Goal: Information Seeking & Learning: Learn about a topic

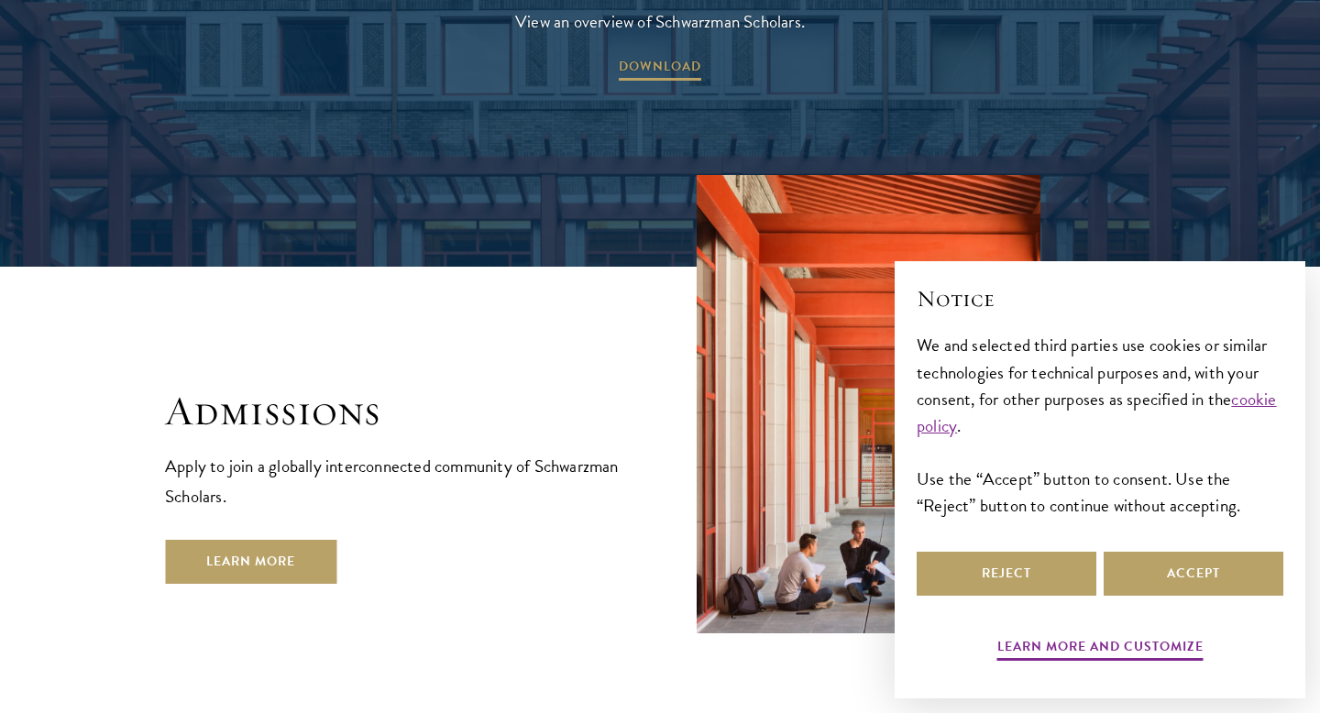
scroll to position [2833, 0]
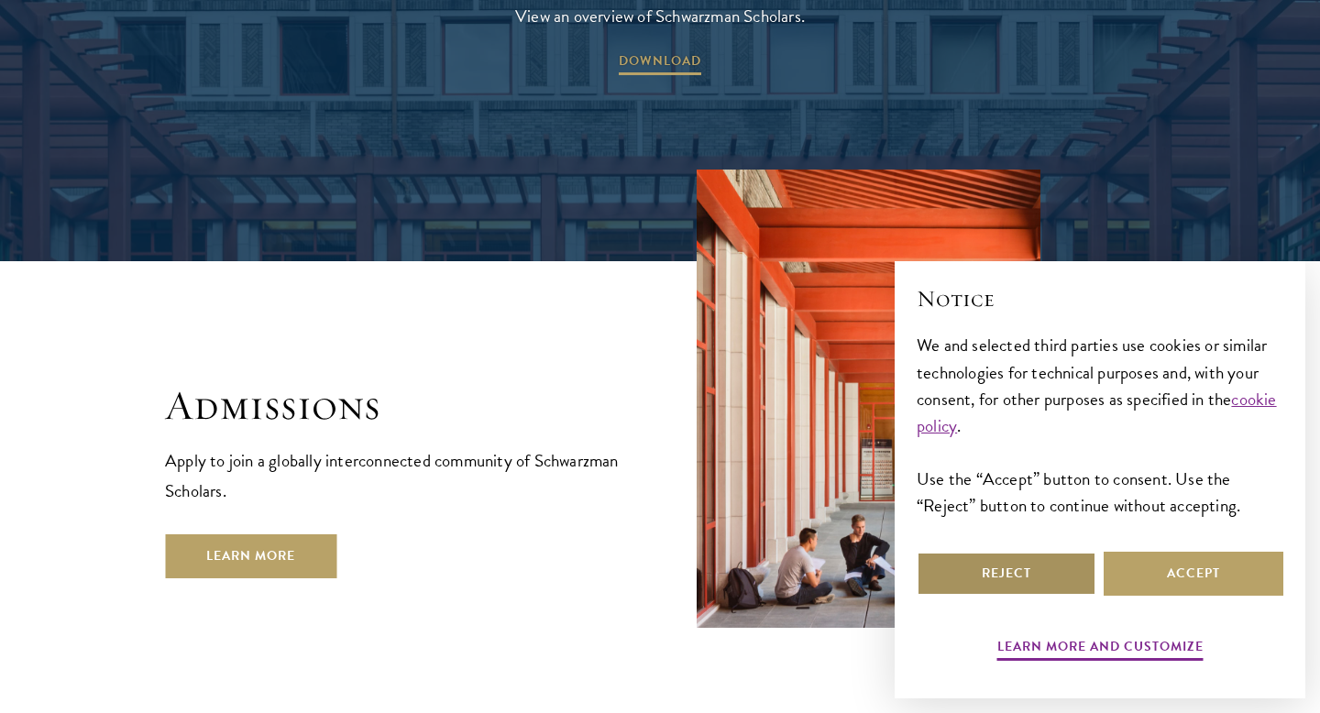
click at [967, 560] on button "Reject" at bounding box center [1007, 574] width 180 height 44
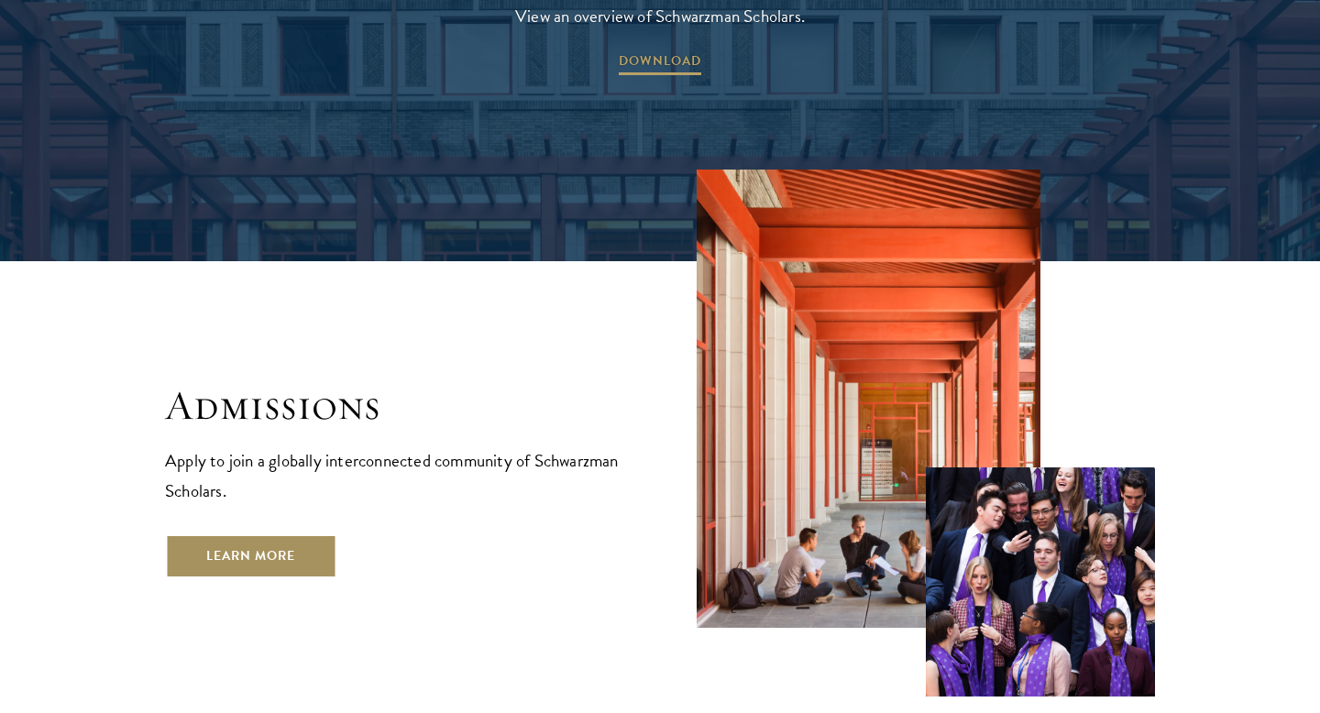
click at [299, 535] on link "Learn More" at bounding box center [250, 557] width 171 height 44
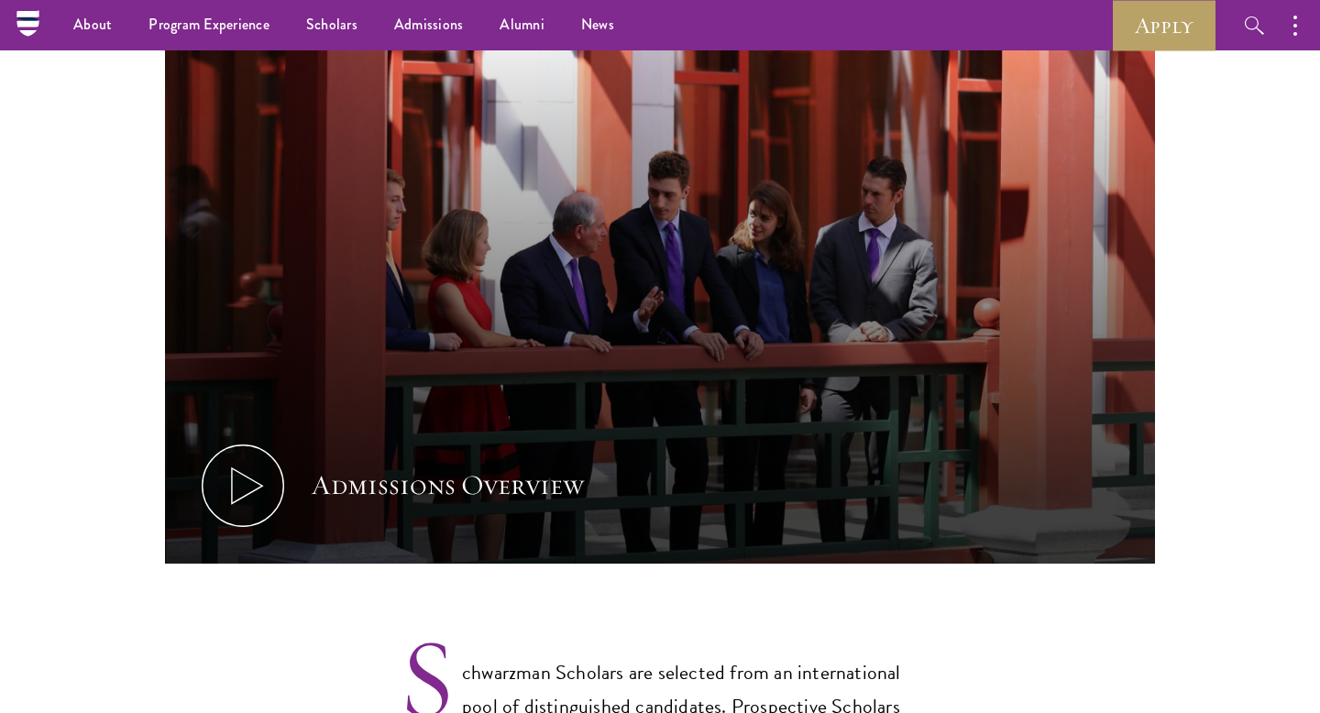
scroll to position [940, 0]
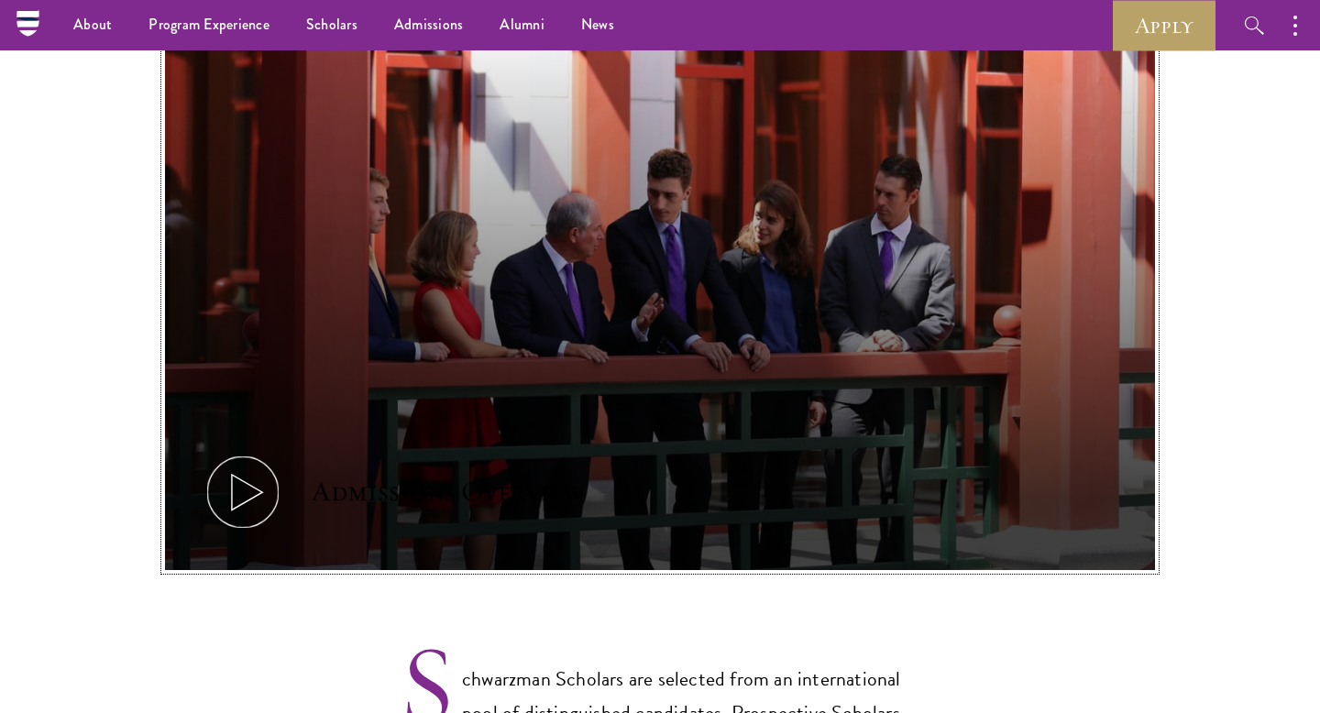
click at [261, 468] on icon at bounding box center [243, 492] width 83 height 83
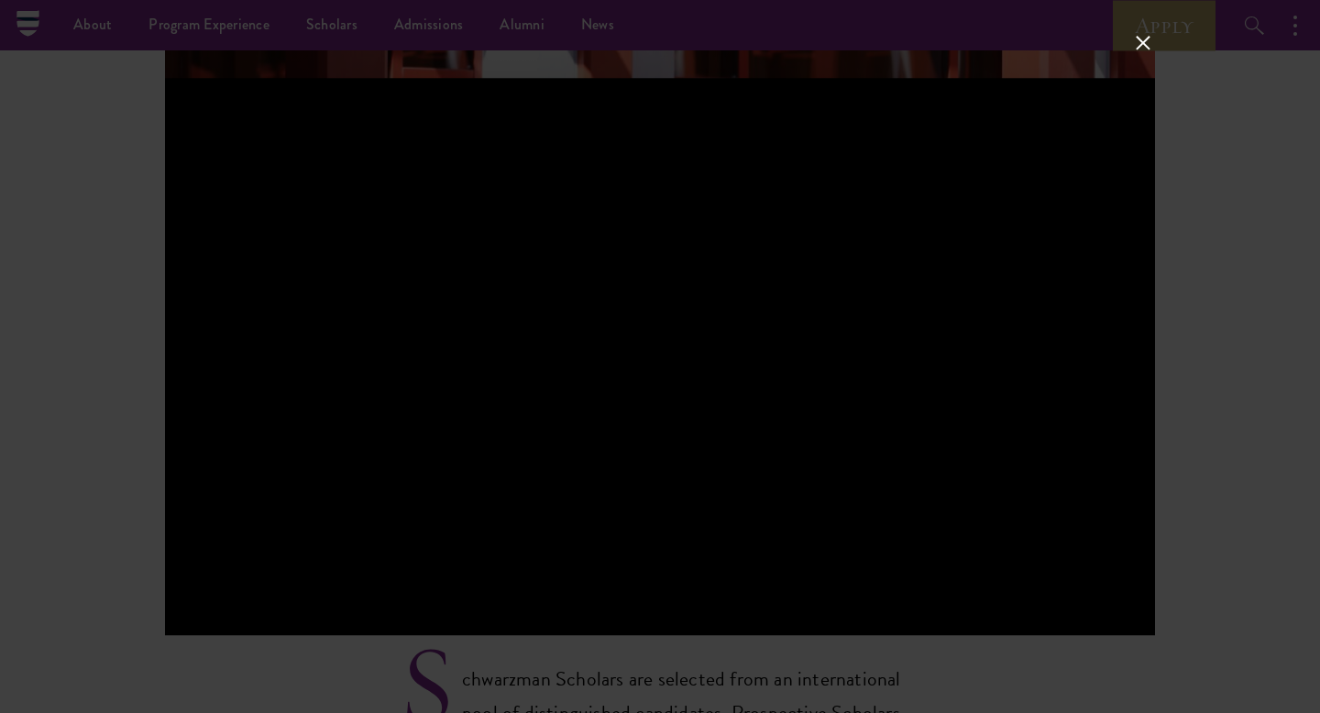
click at [1142, 36] on button at bounding box center [1144, 43] width 24 height 24
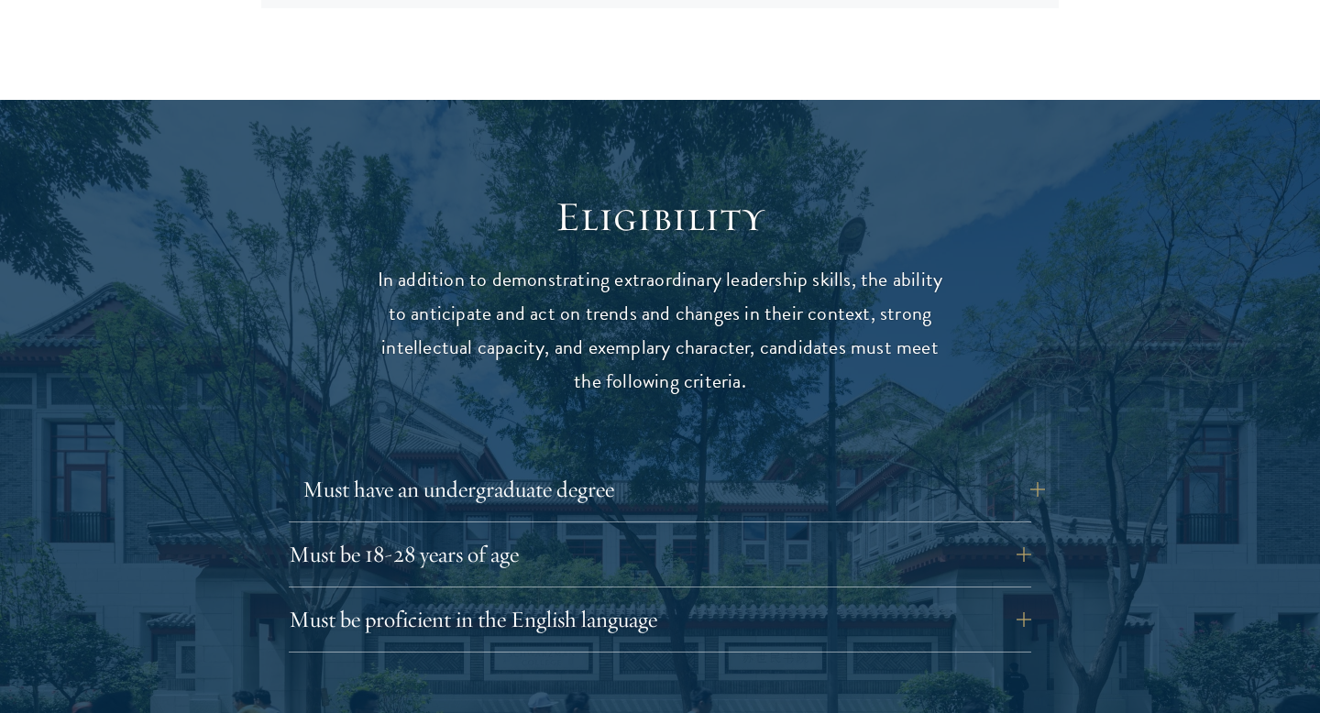
scroll to position [2270, 0]
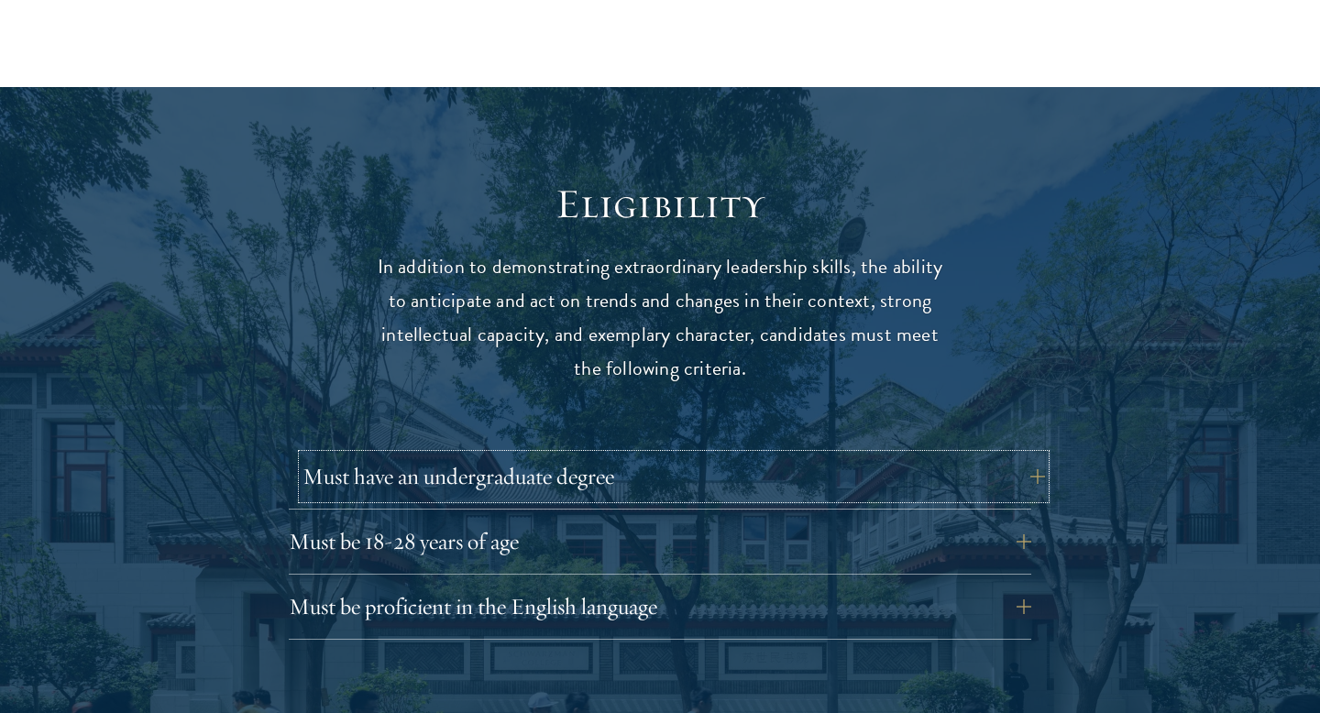
click at [1024, 455] on button "Must have an undergraduate degree" at bounding box center [674, 477] width 743 height 44
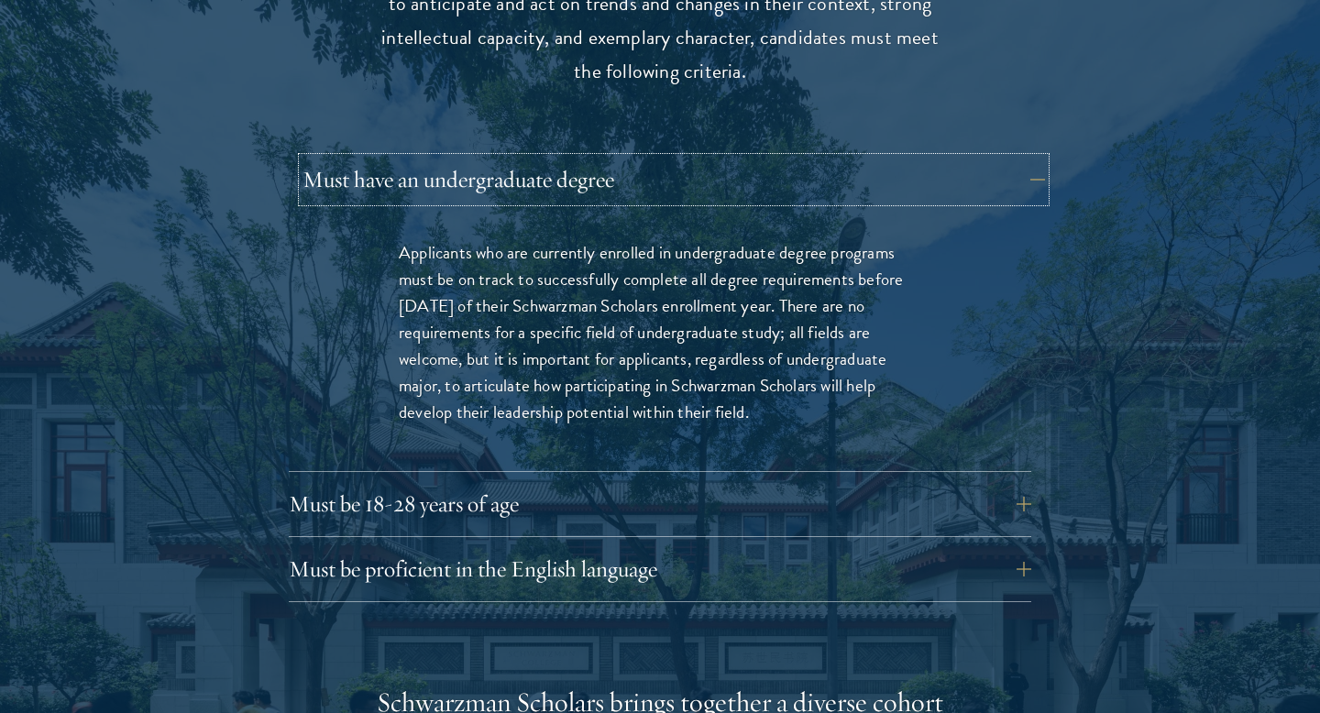
scroll to position [2571, 0]
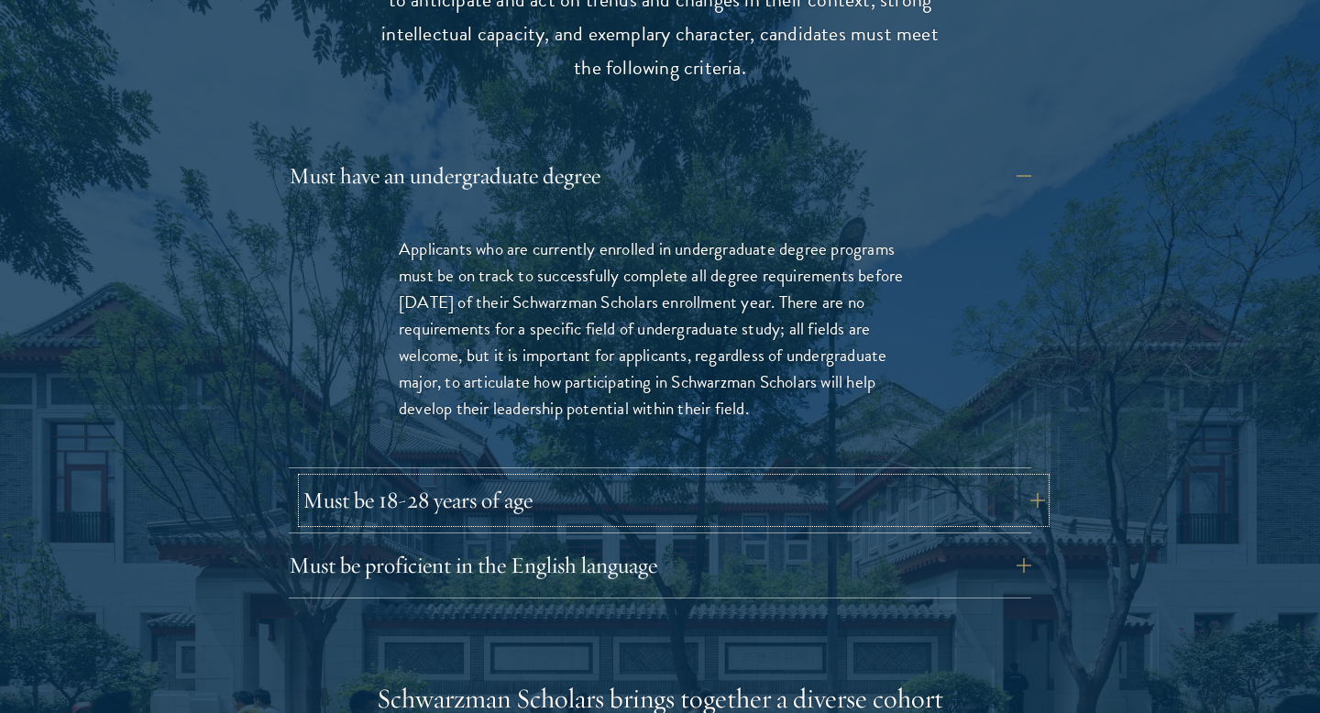
click at [1009, 479] on button "Must be 18-28 years of age" at bounding box center [674, 501] width 743 height 44
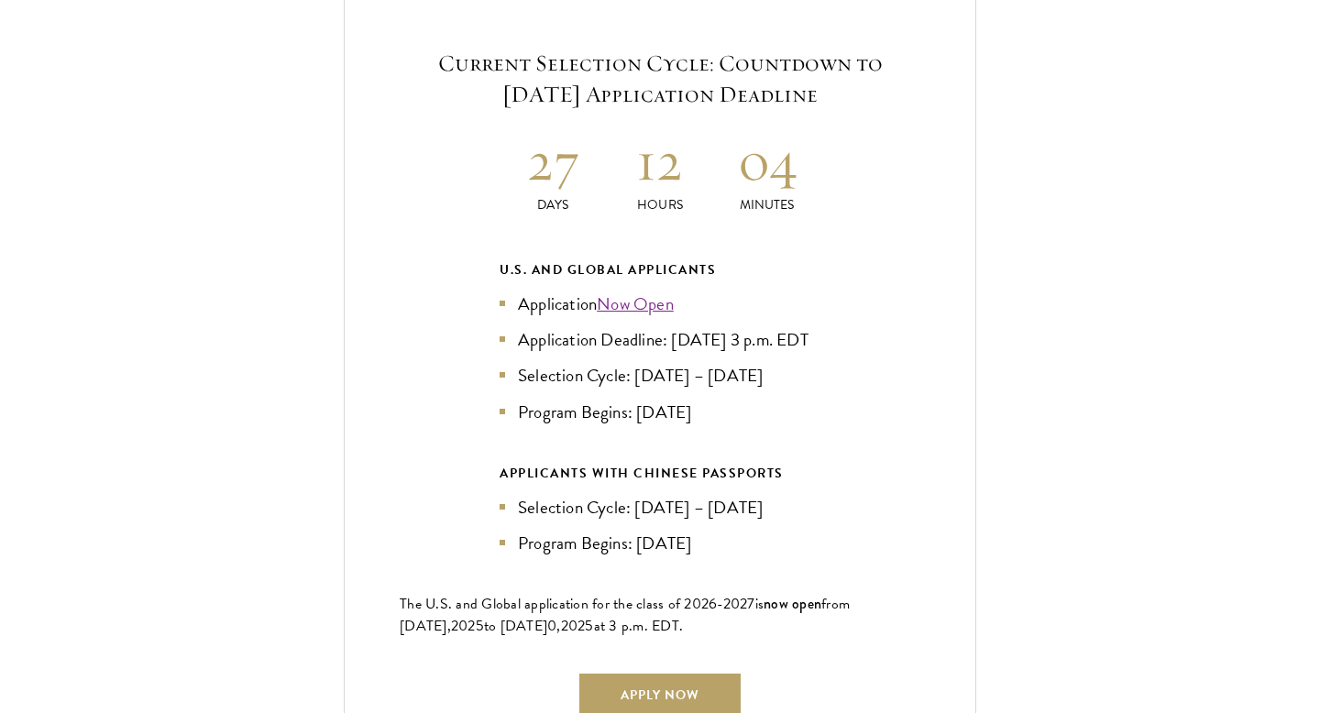
scroll to position [4143, 0]
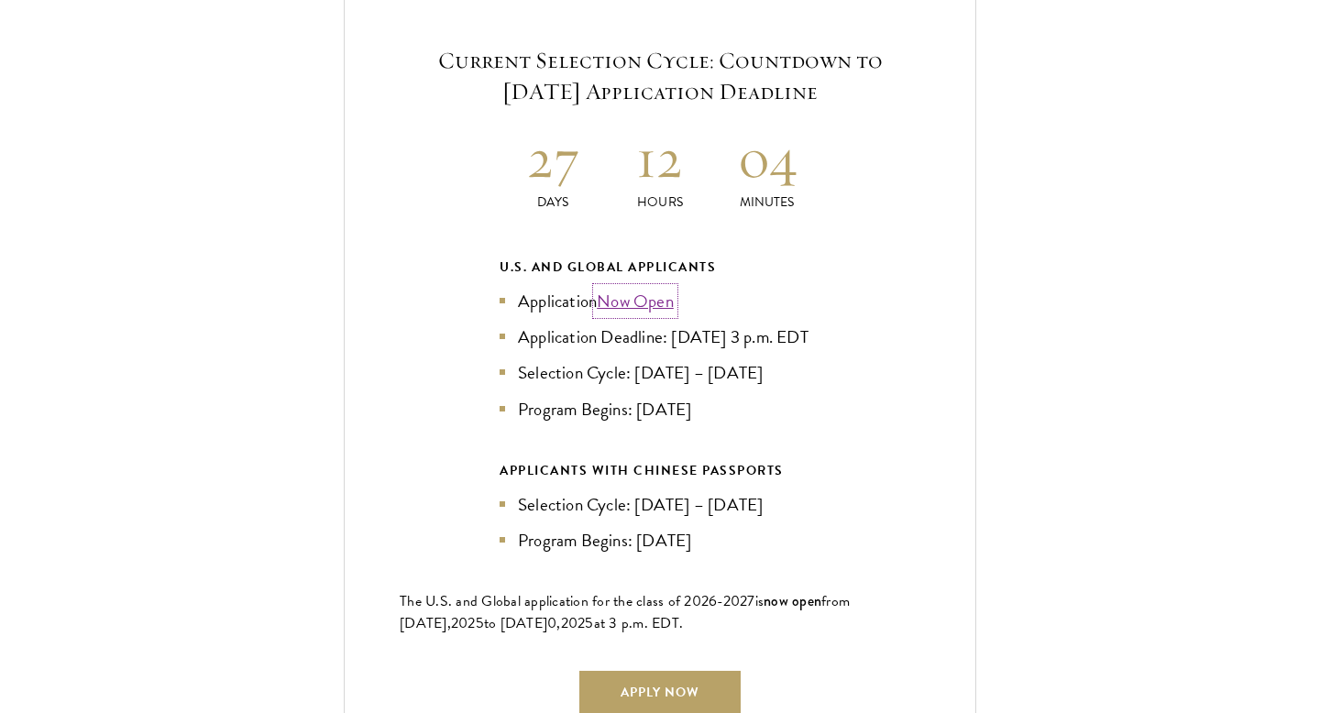
click at [638, 288] on link "Now Open" at bounding box center [635, 301] width 77 height 27
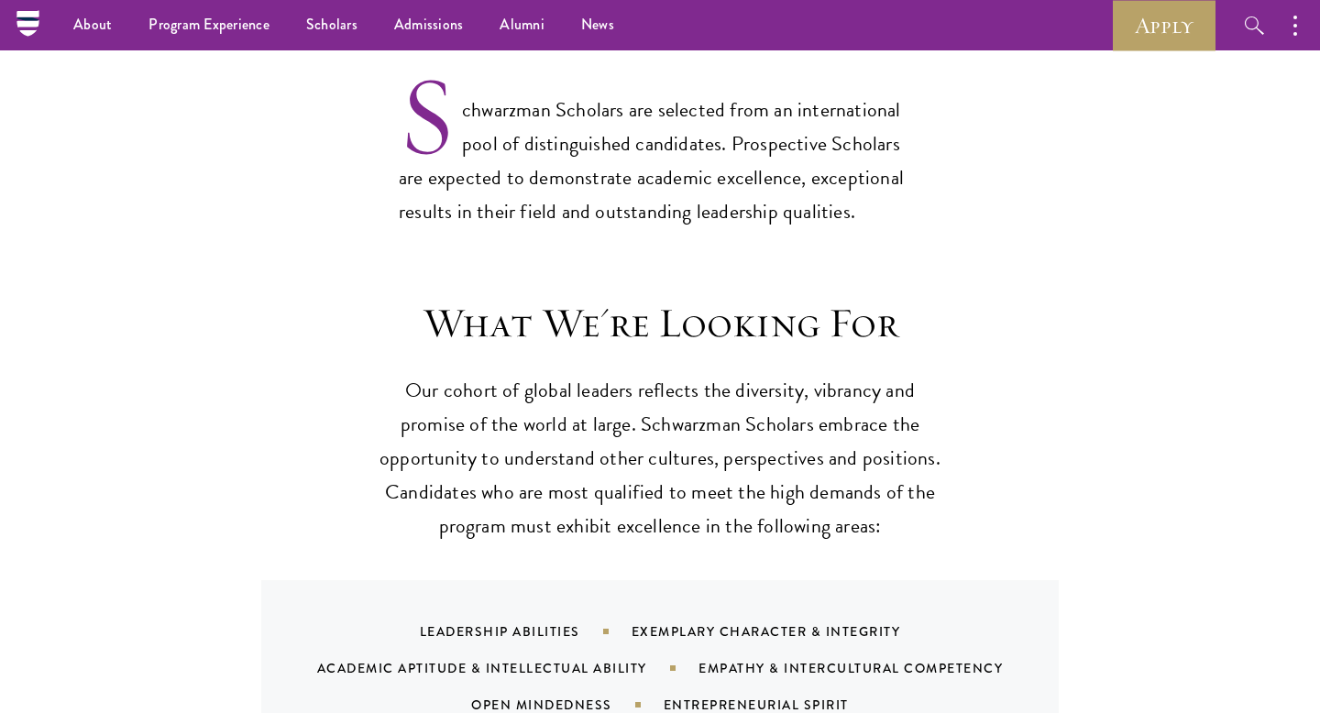
scroll to position [1051, 0]
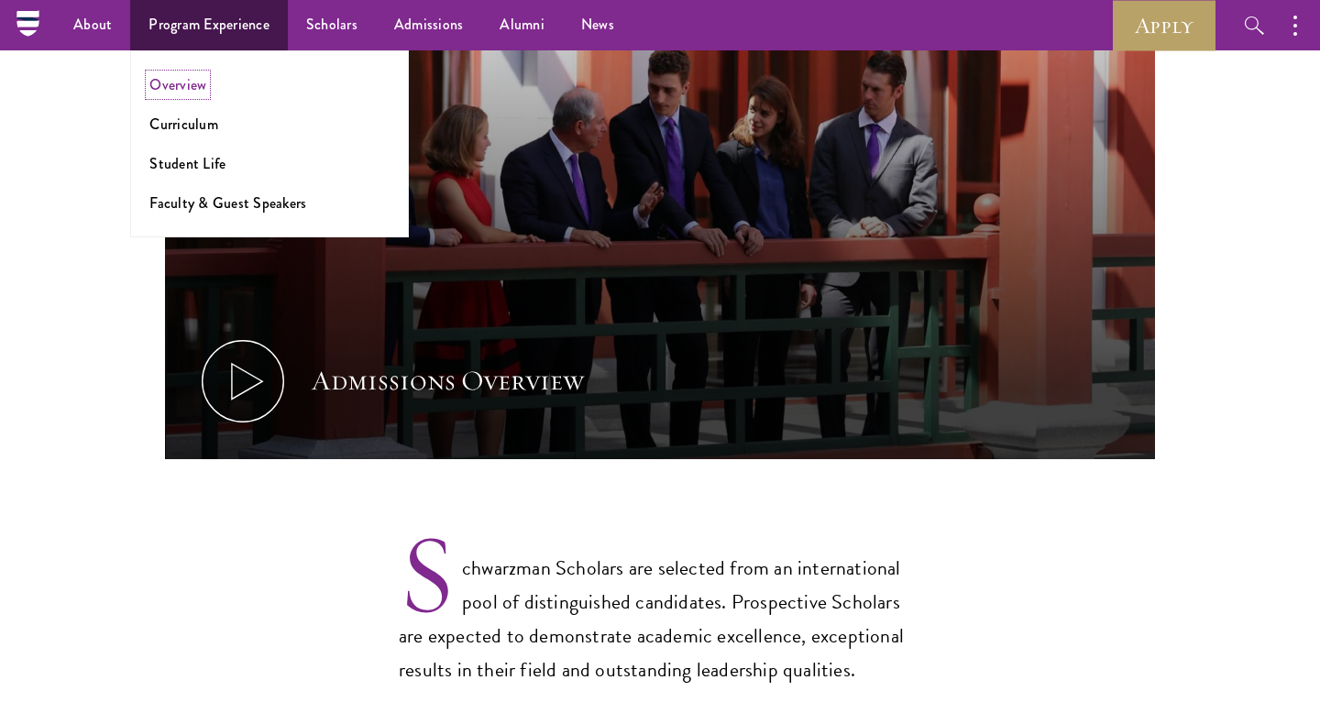
click at [192, 82] on link "Overview" at bounding box center [177, 84] width 57 height 21
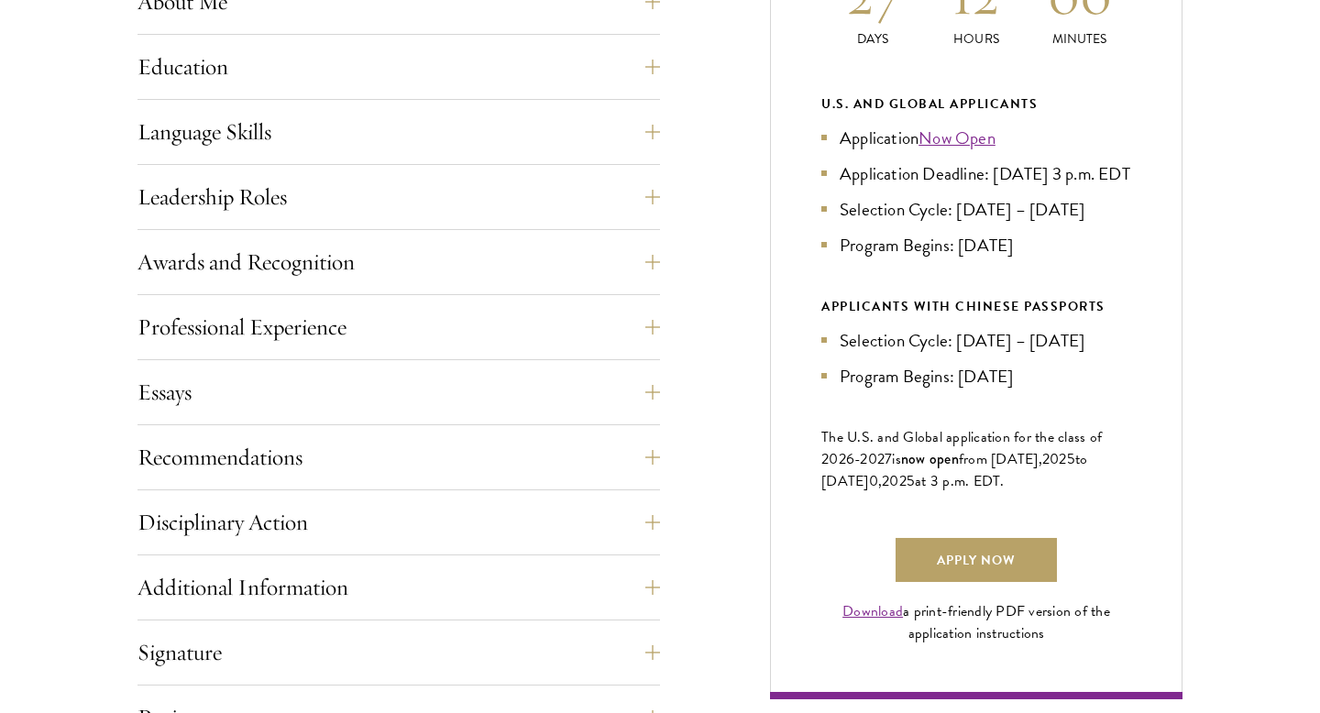
scroll to position [957, 0]
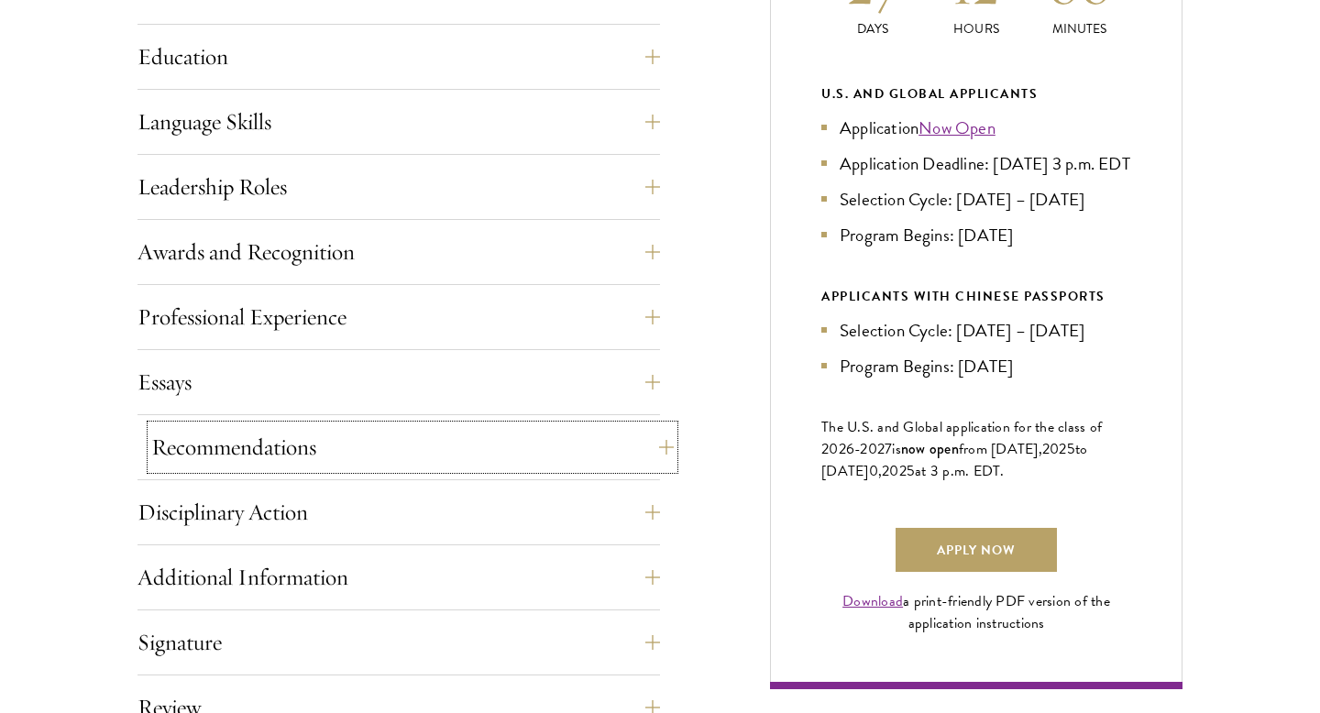
click at [438, 445] on button "Recommendations" at bounding box center [412, 447] width 523 height 44
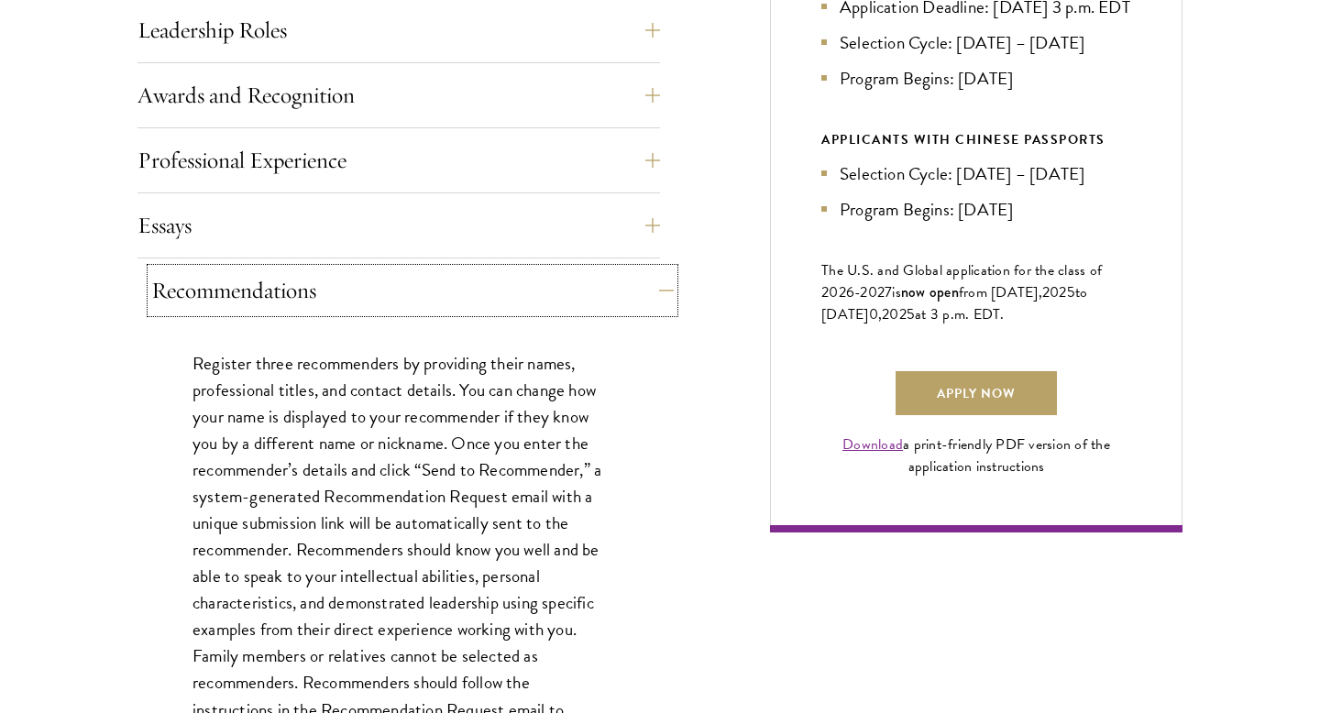
scroll to position [1120, 0]
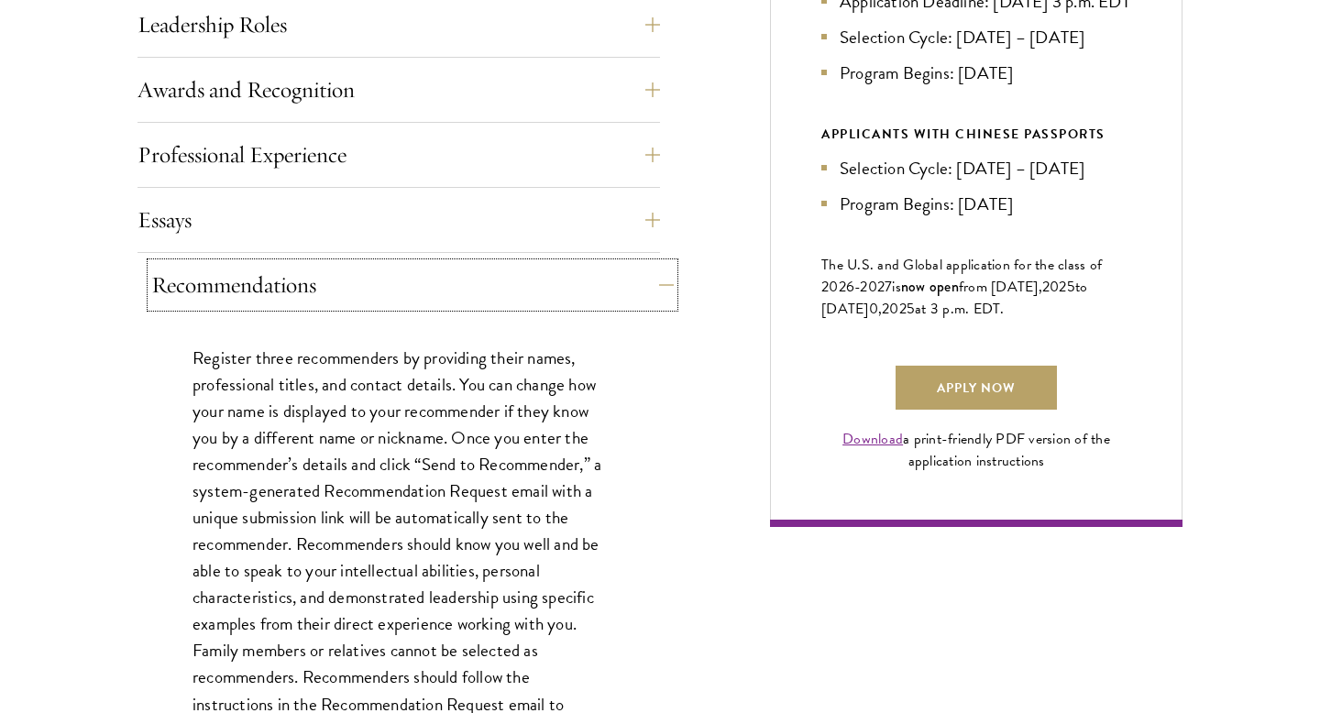
click at [633, 296] on button "Recommendations" at bounding box center [412, 285] width 523 height 44
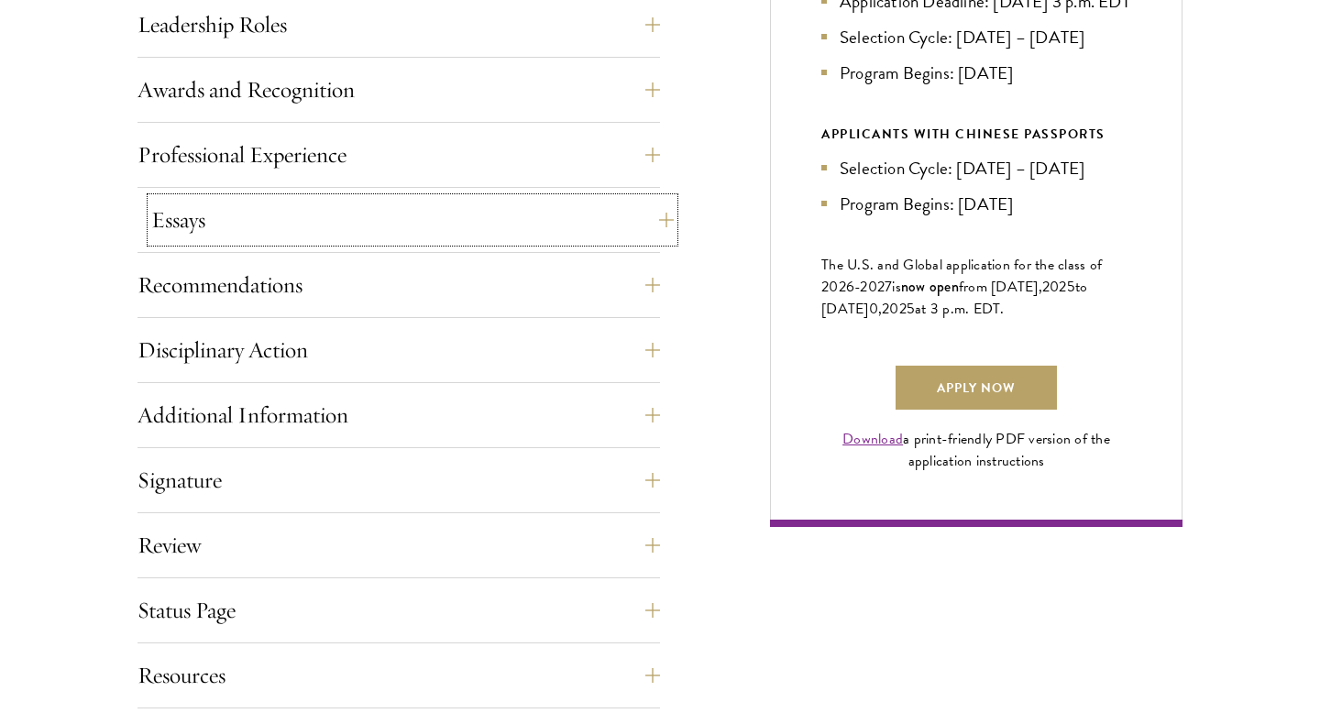
click at [654, 210] on button "Essays" at bounding box center [412, 220] width 523 height 44
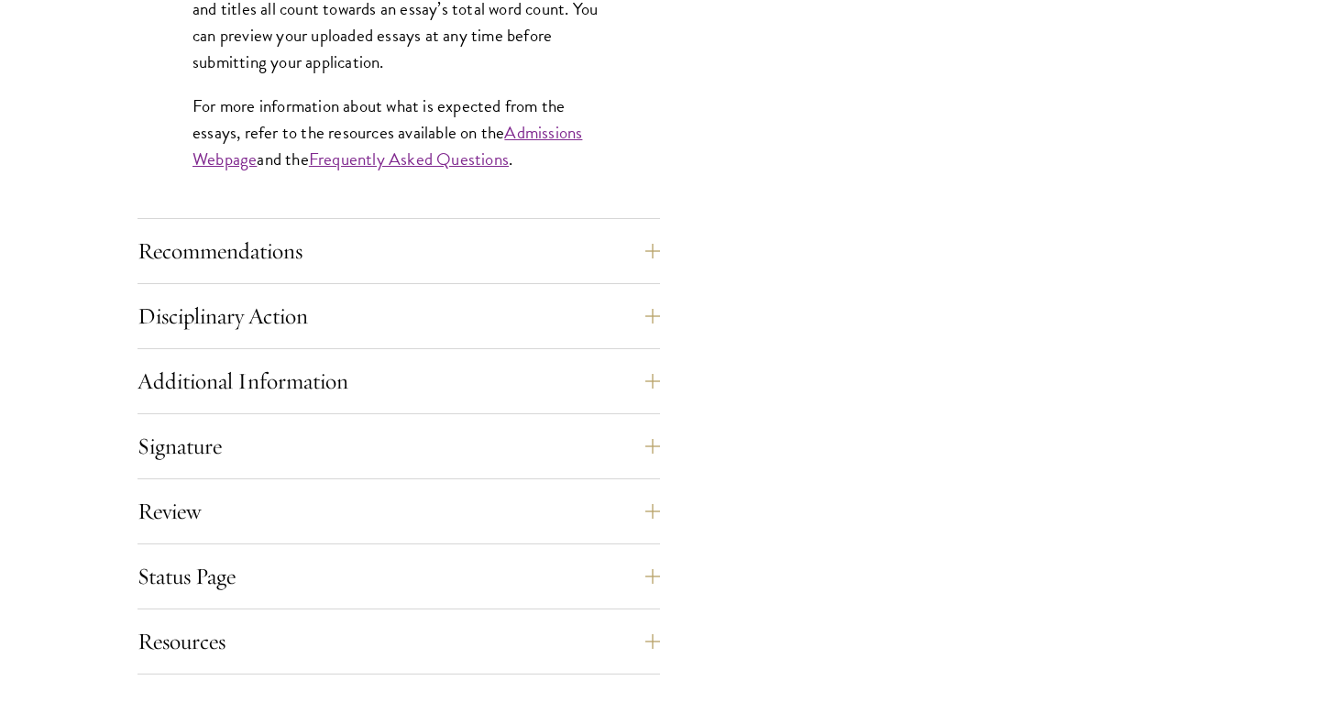
scroll to position [1755, 0]
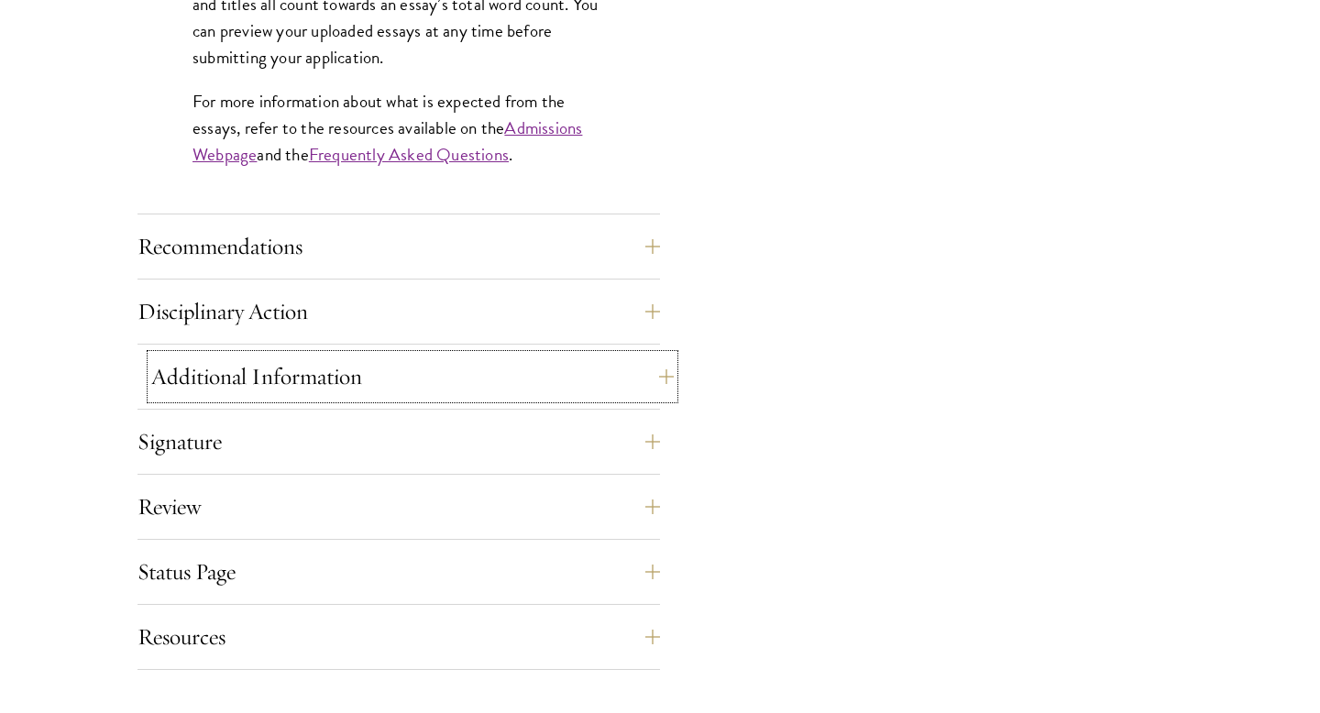
click at [579, 379] on button "Additional Information" at bounding box center [412, 377] width 523 height 44
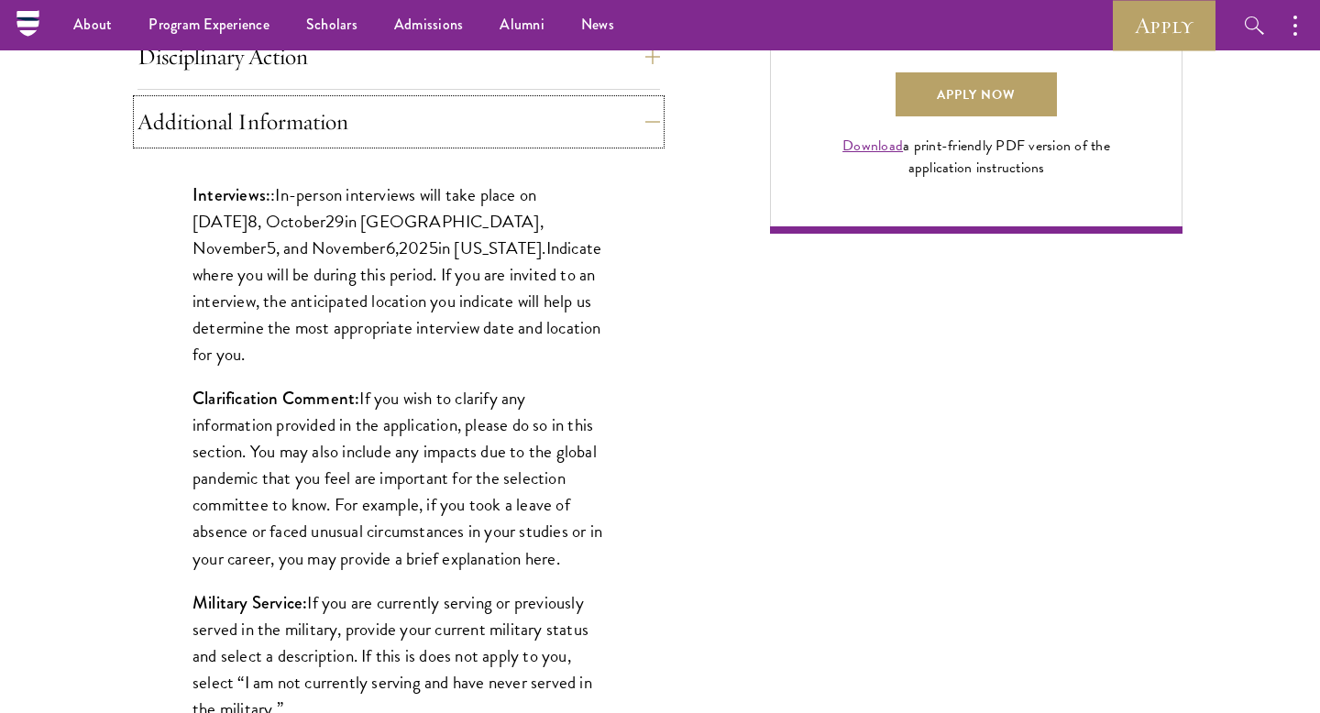
scroll to position [1376, 0]
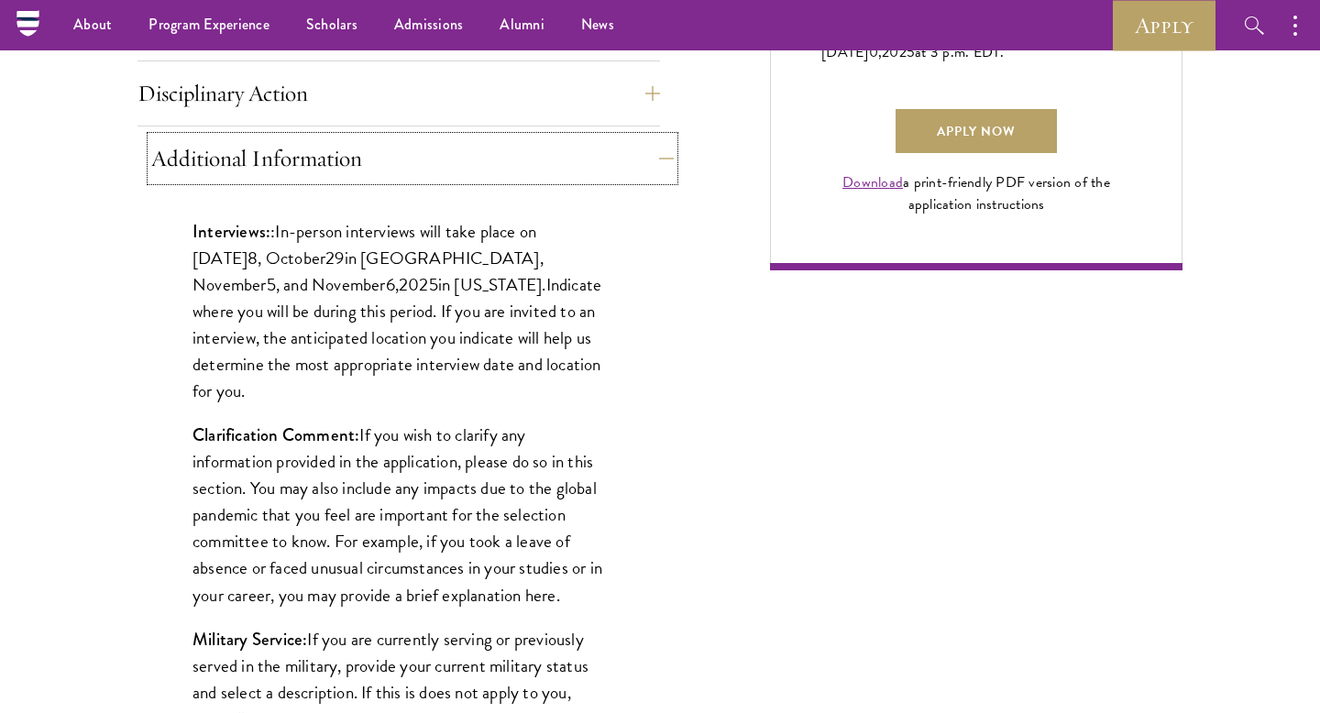
click at [656, 153] on button "Additional Information" at bounding box center [412, 159] width 523 height 44
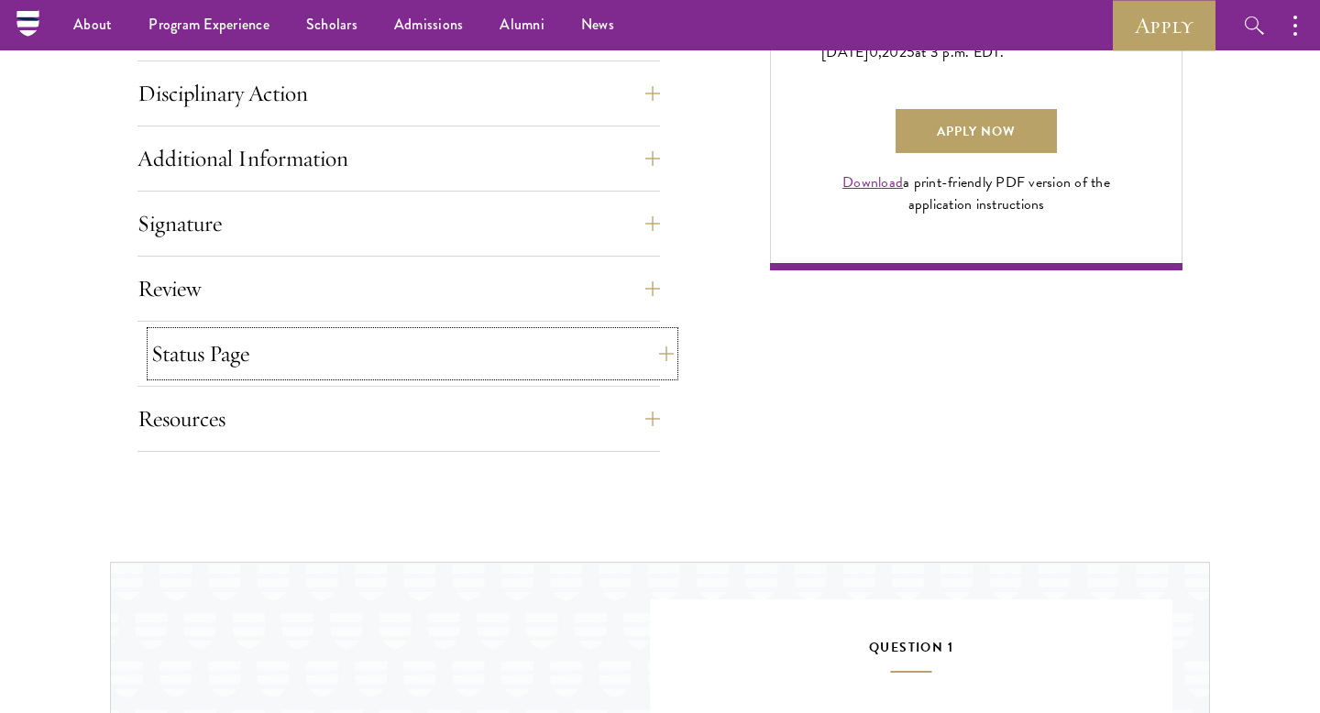
click at [635, 358] on button "Status Page" at bounding box center [412, 354] width 523 height 44
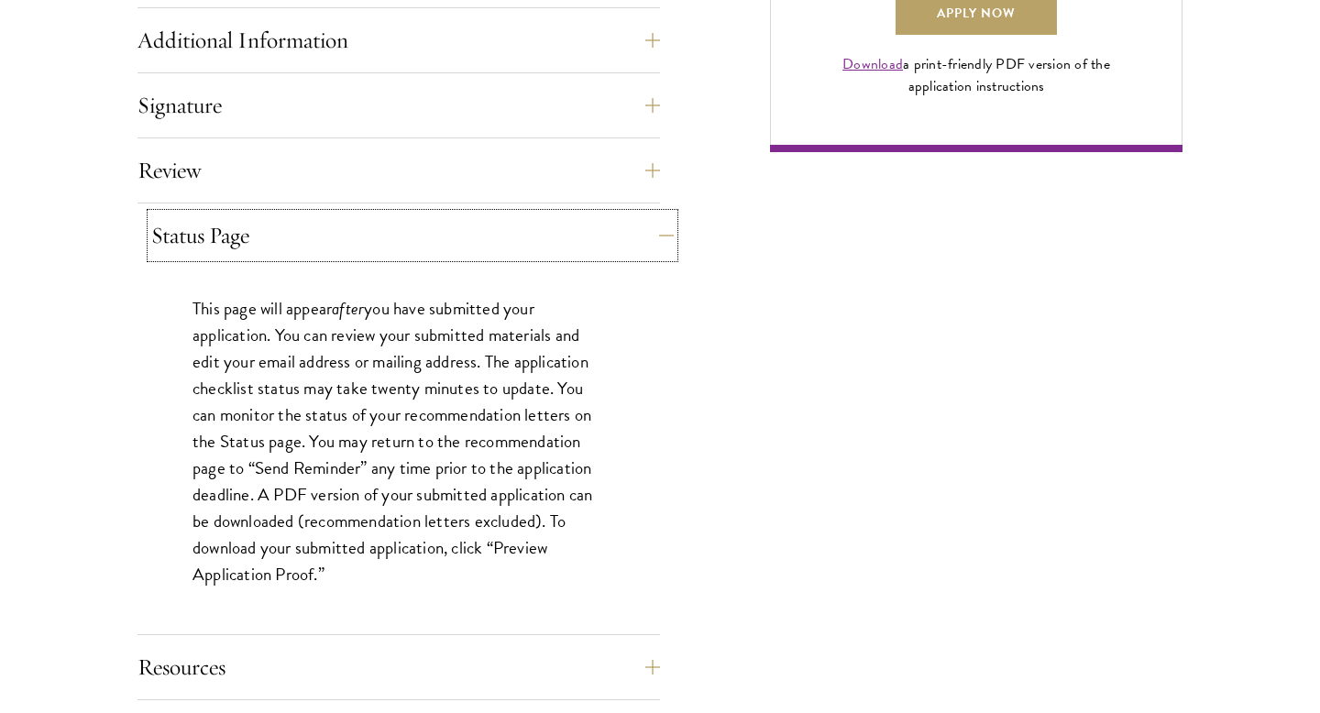
scroll to position [1502, 0]
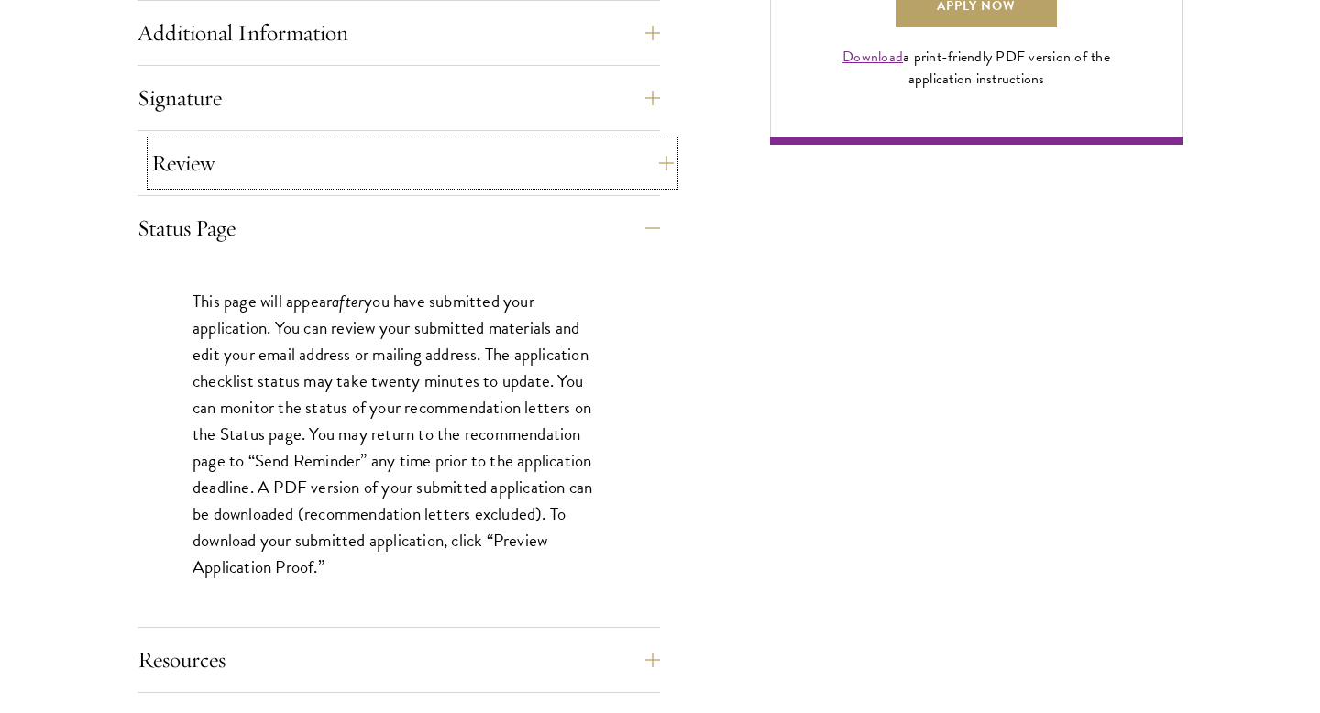
click at [635, 166] on button "Review" at bounding box center [412, 163] width 523 height 44
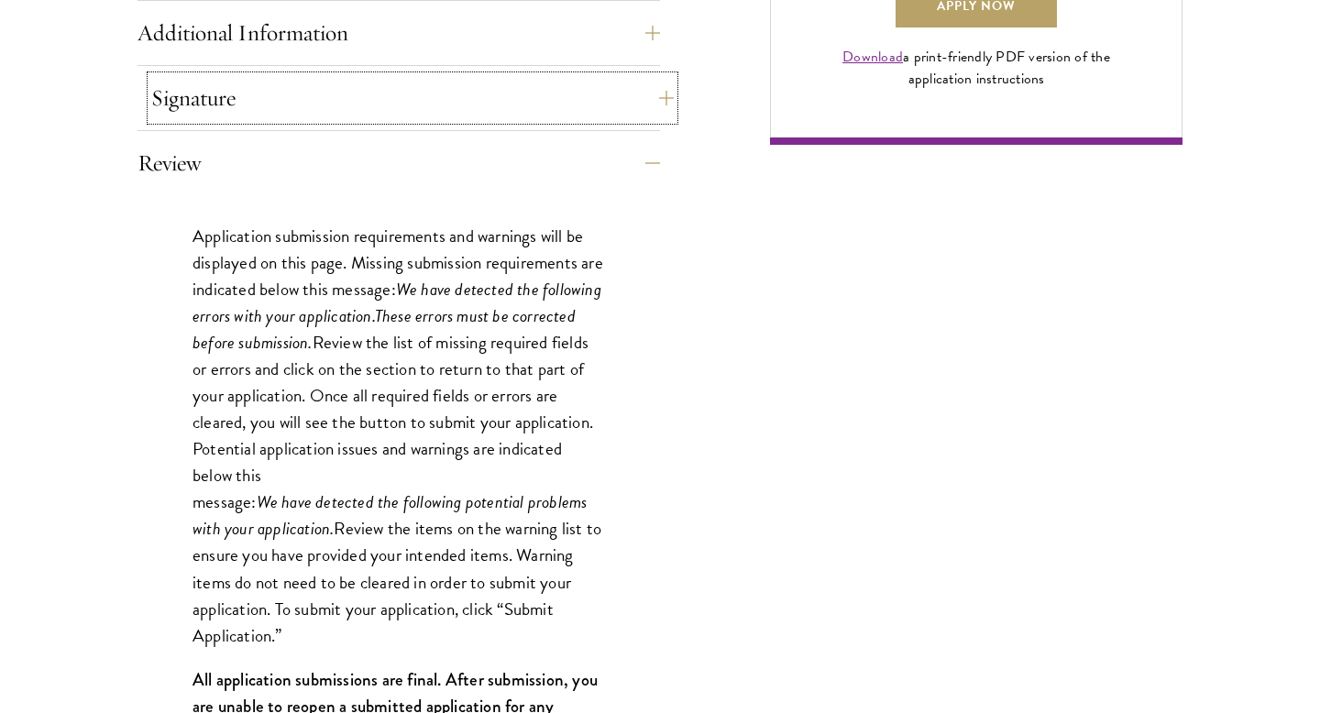
click at [637, 98] on button "Signature" at bounding box center [412, 98] width 523 height 44
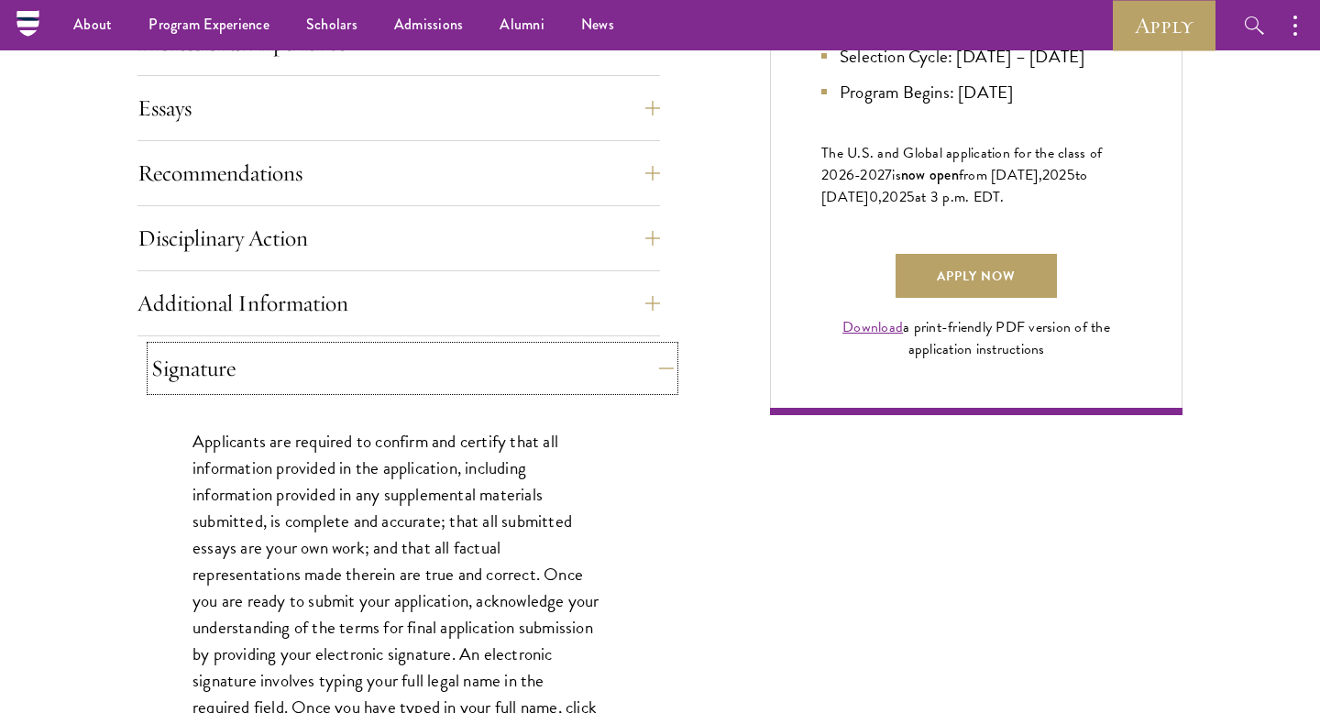
scroll to position [1105, 0]
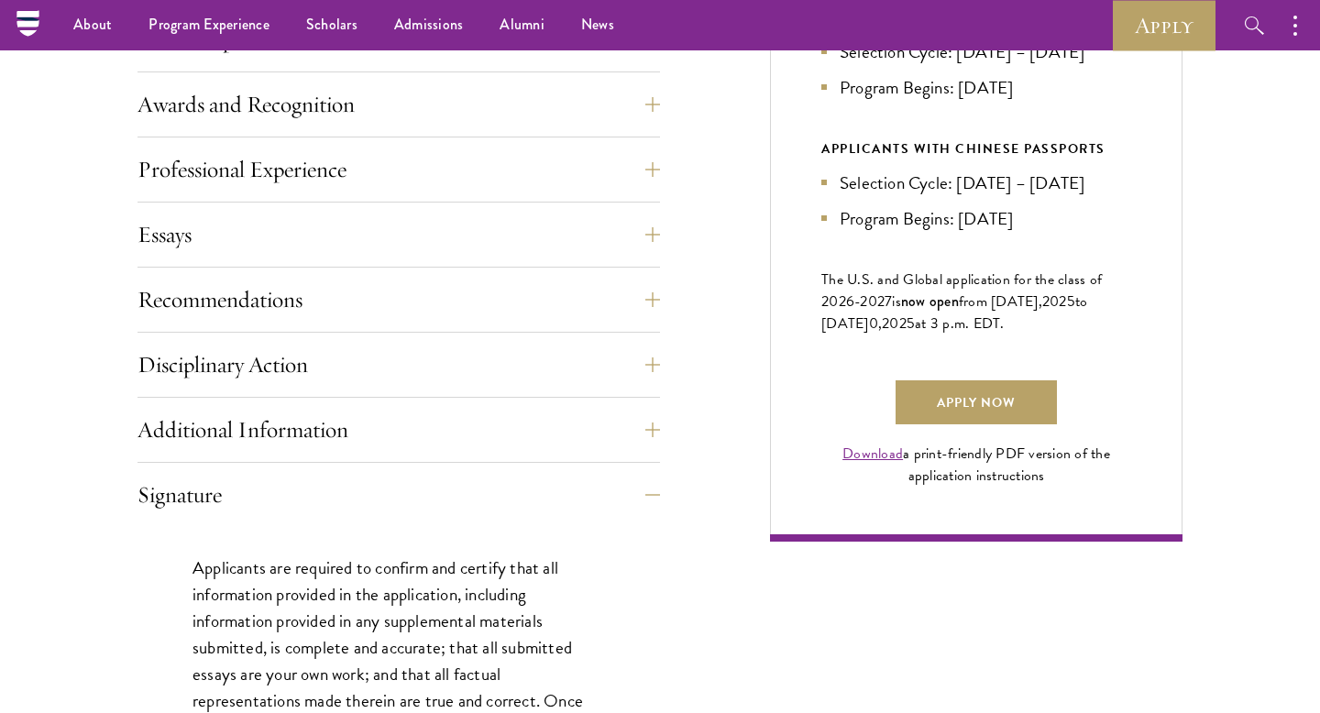
click at [635, 145] on div "Application Home Page The online application form must be completed in English.…" at bounding box center [399, 404] width 523 height 1425
click at [638, 162] on button "Professional Experience" at bounding box center [412, 170] width 523 height 44
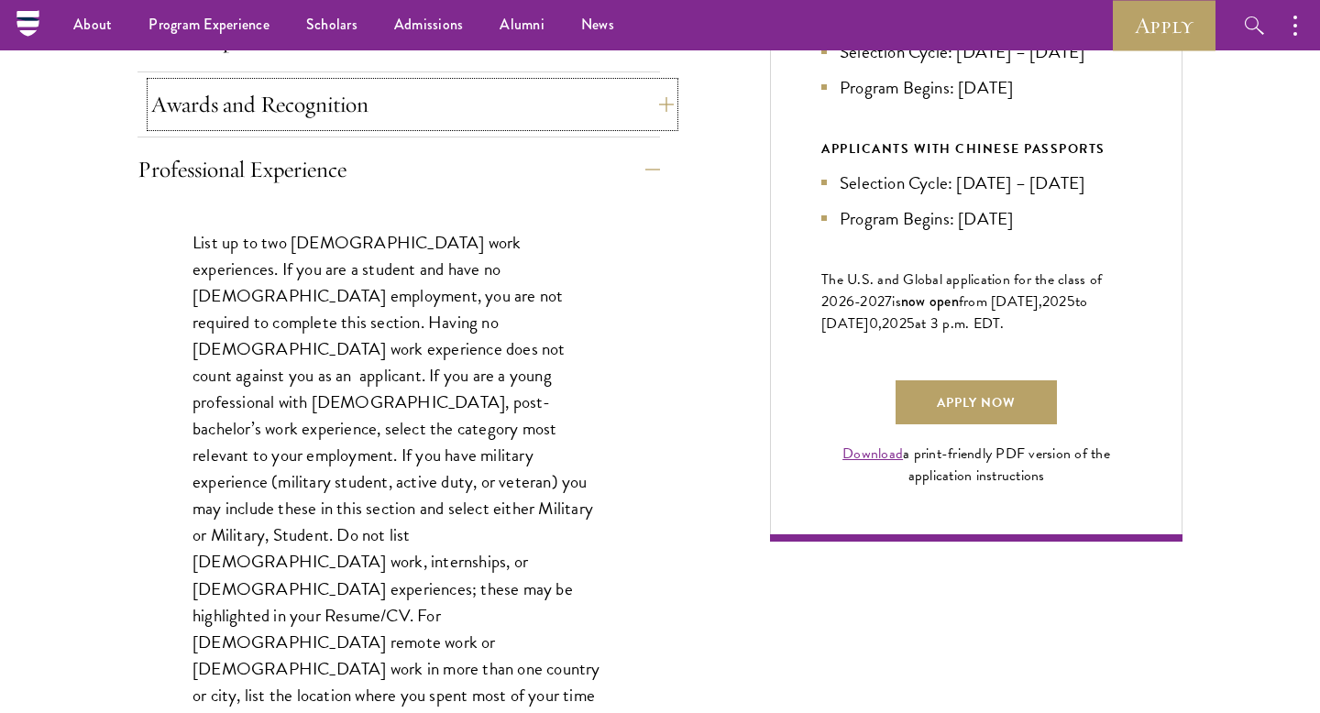
click at [636, 99] on button "Awards and Recognition" at bounding box center [412, 105] width 523 height 44
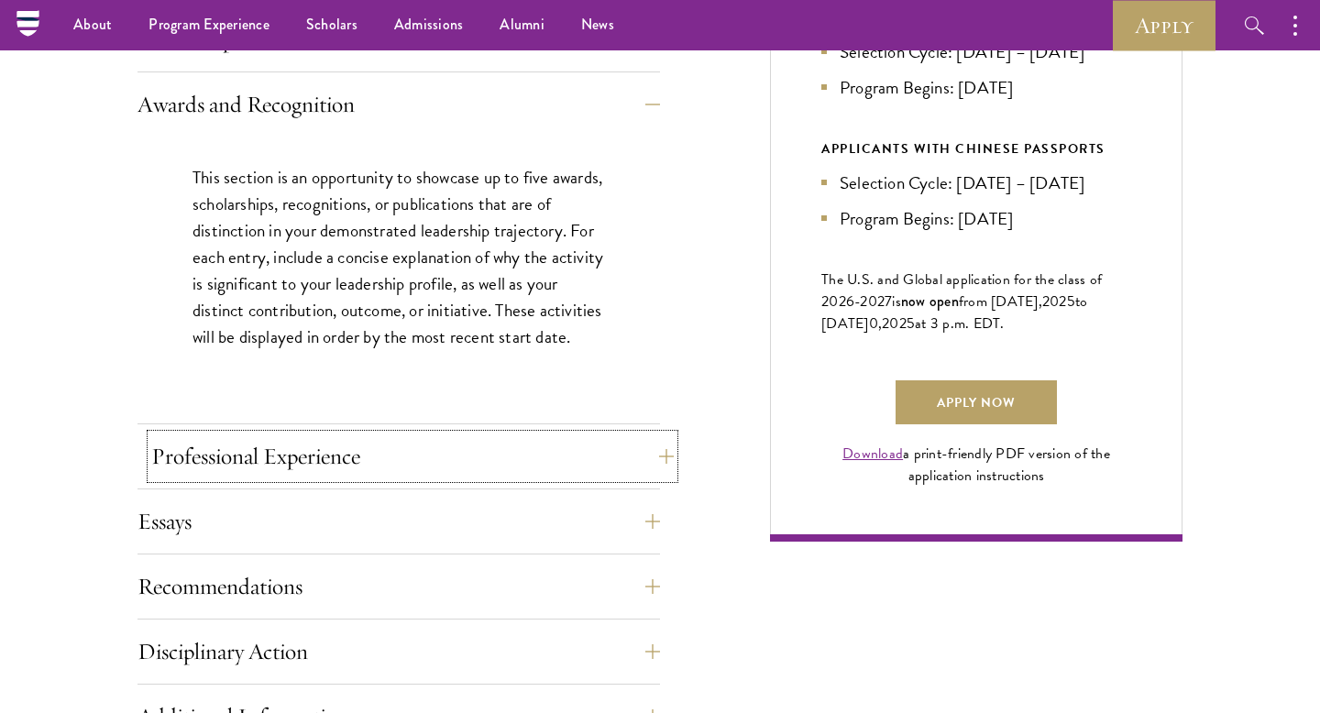
click at [629, 448] on button "Professional Experience" at bounding box center [412, 457] width 523 height 44
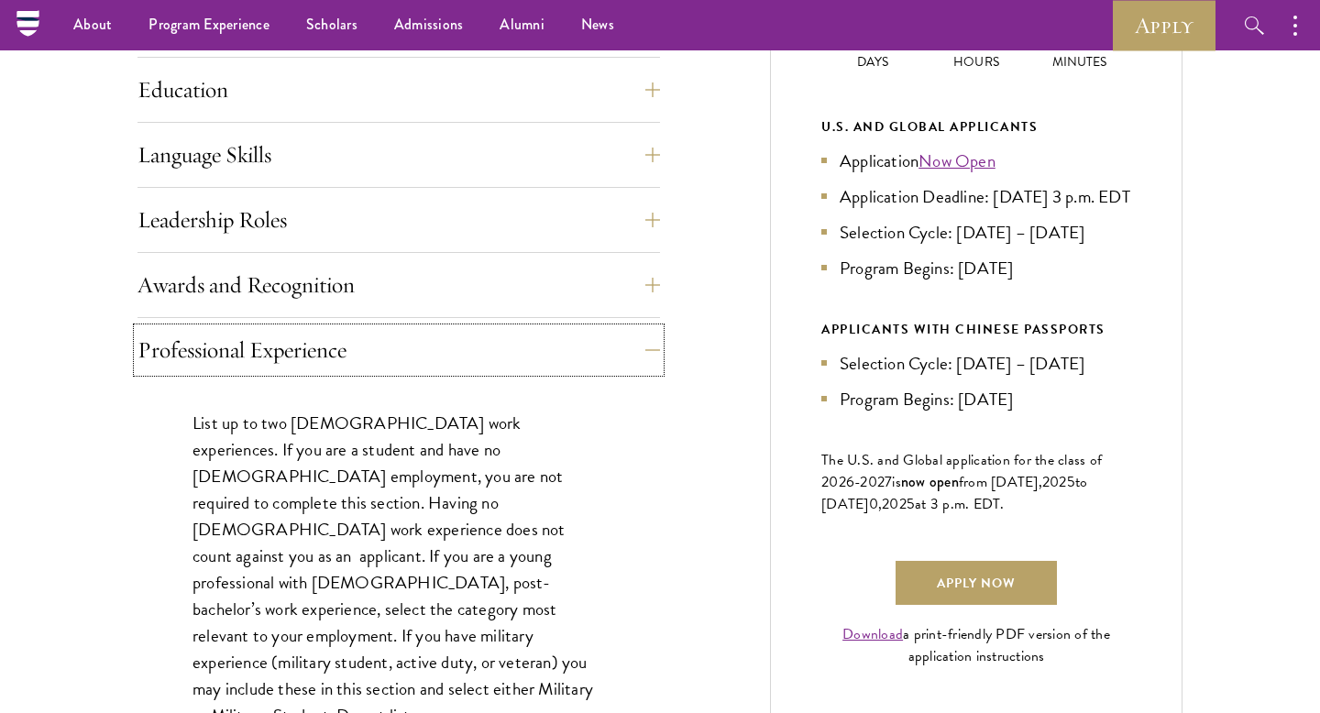
scroll to position [884, 0]
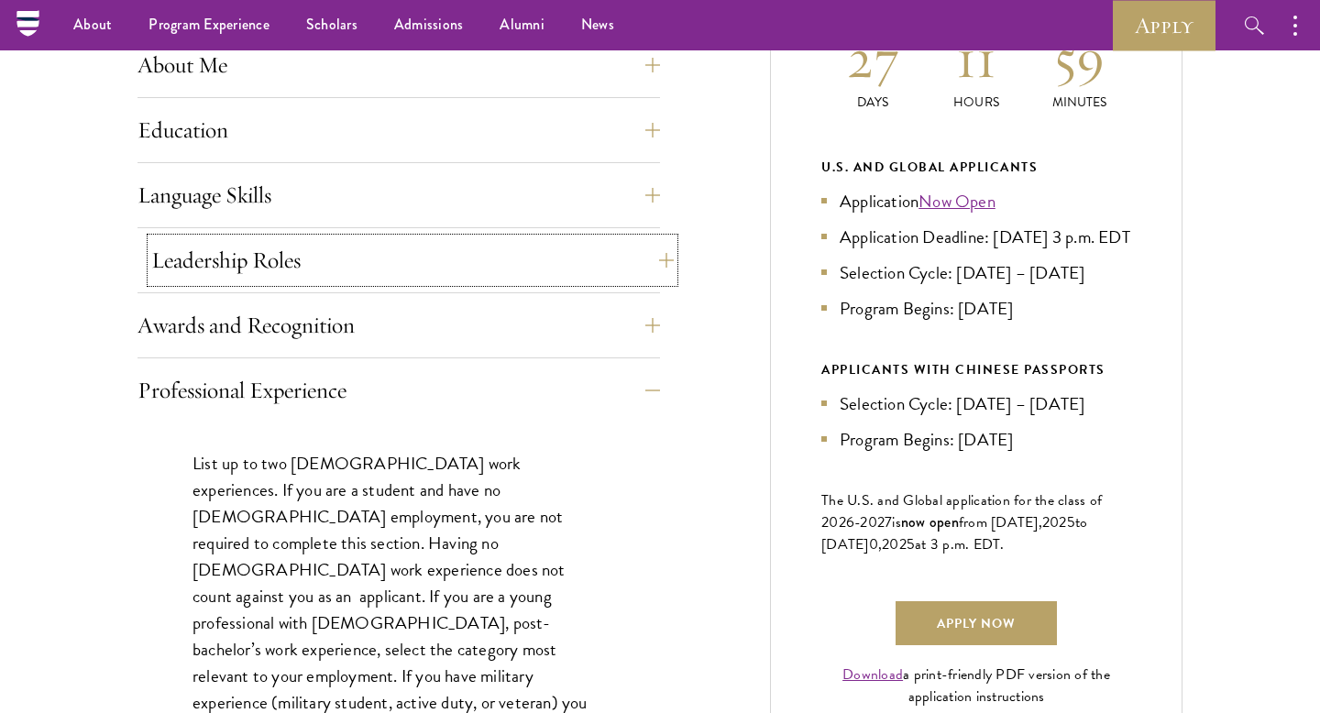
click at [639, 251] on button "Leadership Roles" at bounding box center [412, 260] width 523 height 44
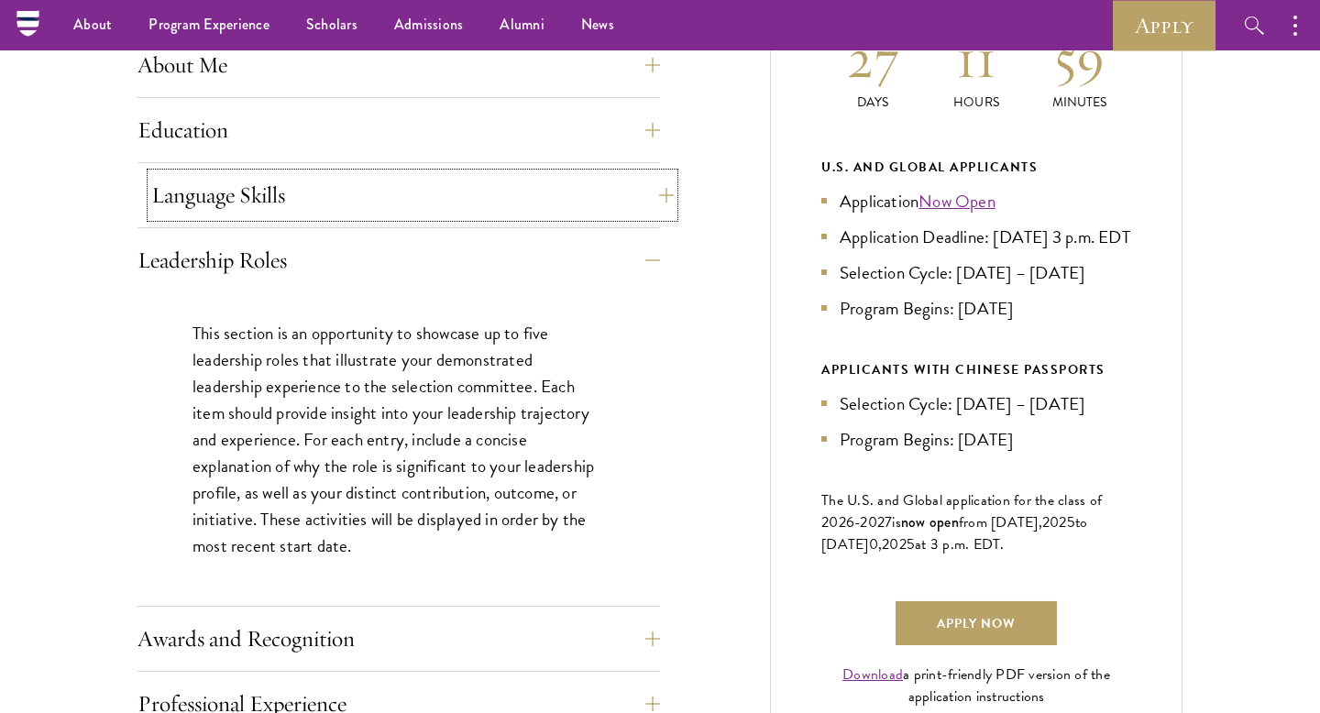
click at [635, 203] on button "Language Skills" at bounding box center [412, 195] width 523 height 44
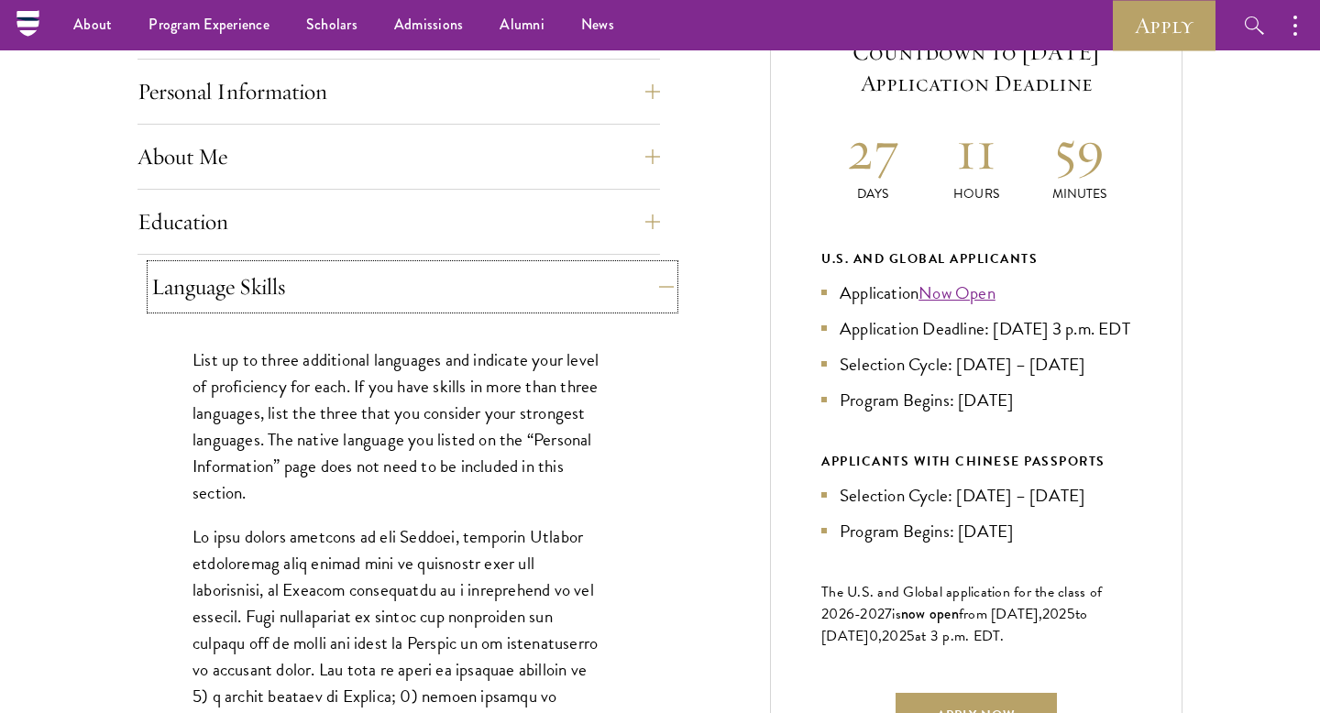
scroll to position [789, 0]
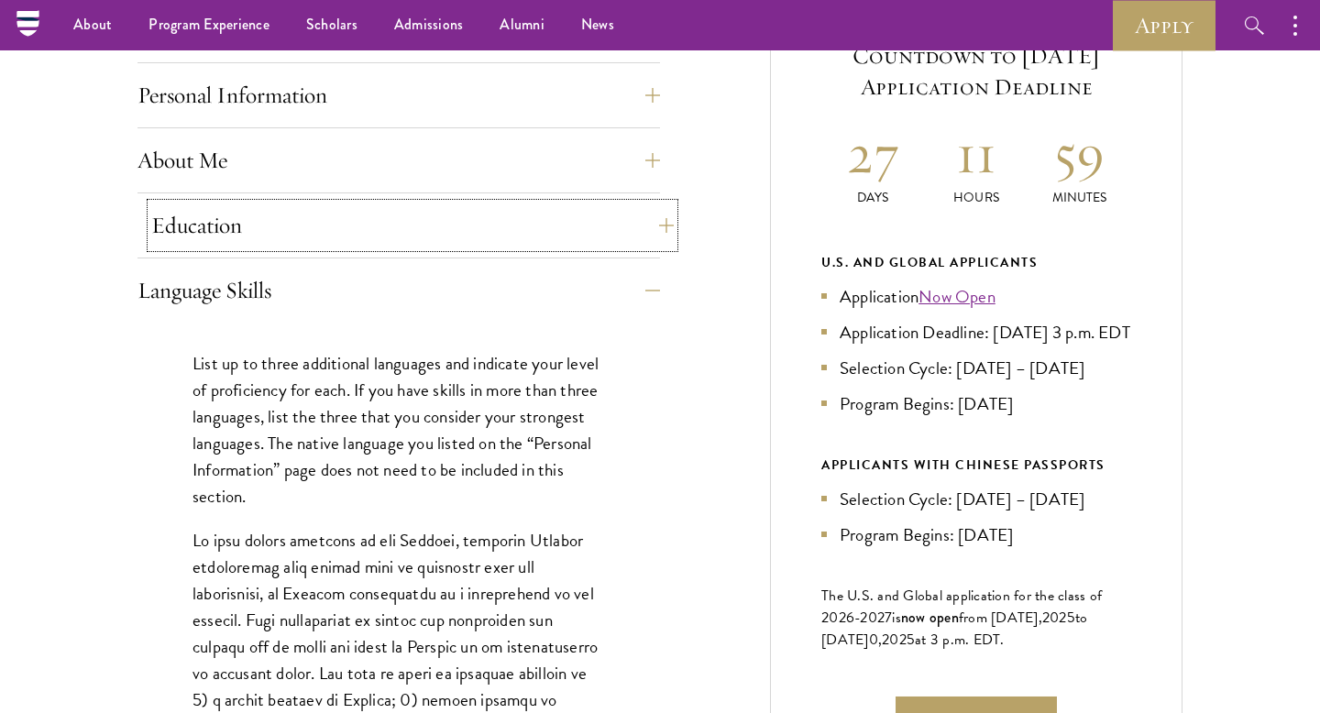
click at [635, 237] on button "Education" at bounding box center [412, 226] width 523 height 44
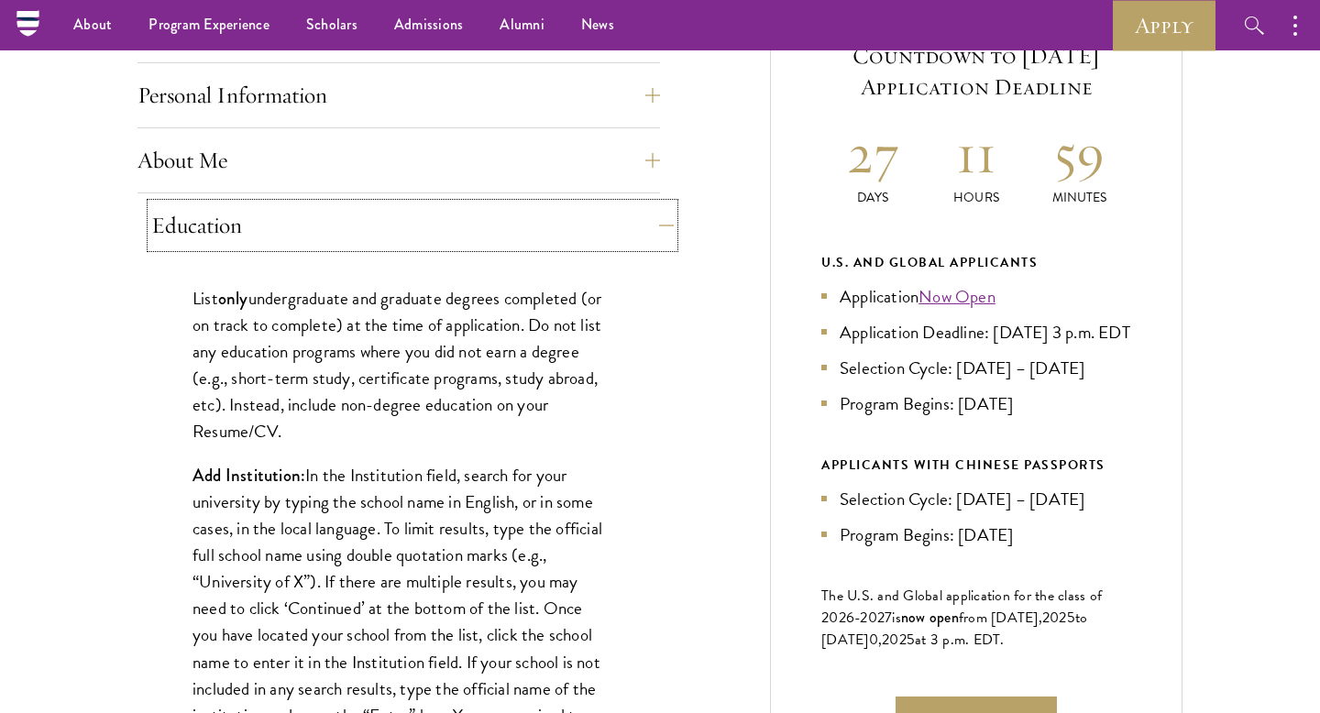
click at [642, 219] on button "Education" at bounding box center [412, 226] width 523 height 44
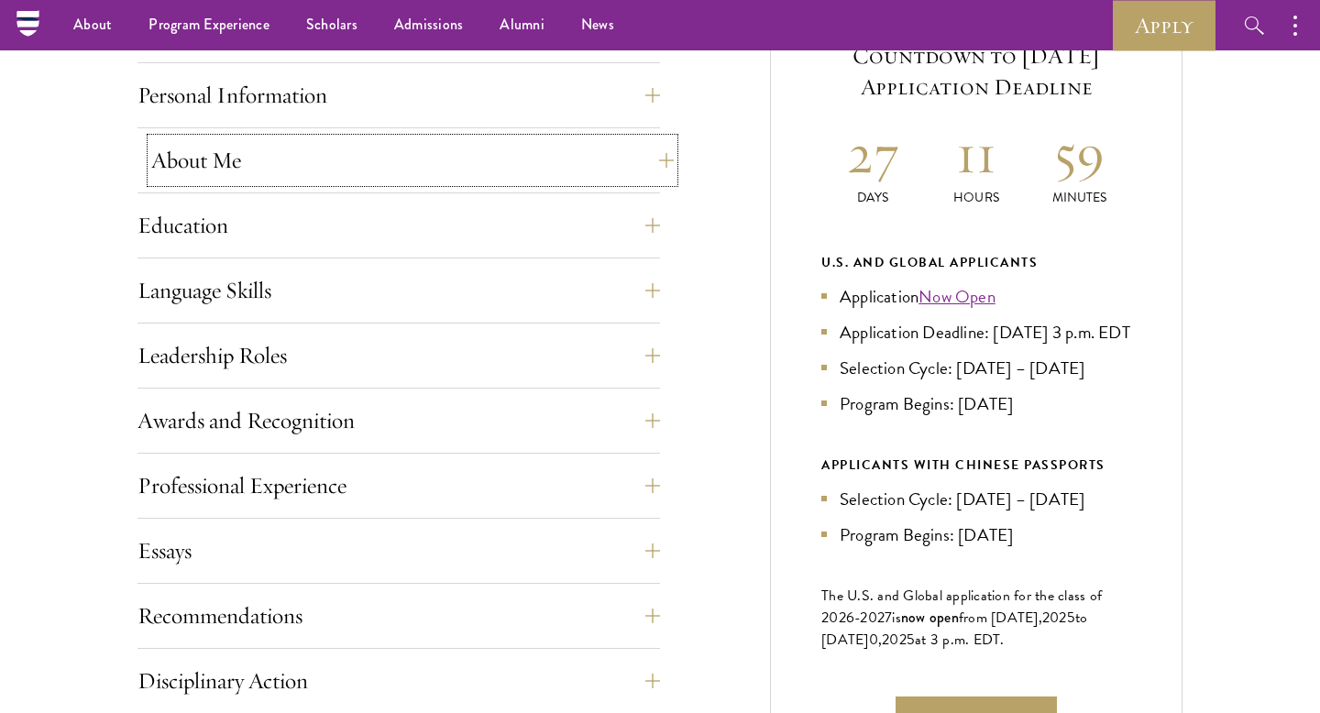
click at [663, 155] on button "About Me" at bounding box center [412, 160] width 523 height 44
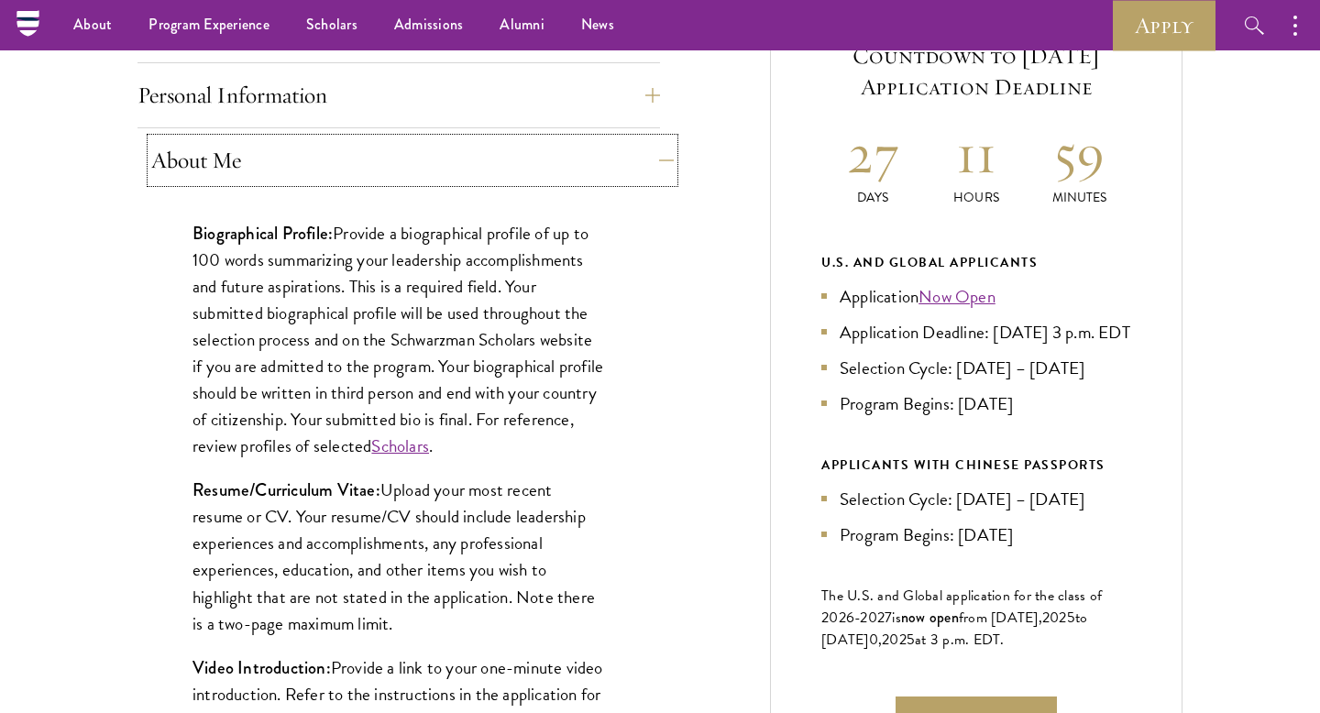
click at [663, 157] on button "About Me" at bounding box center [412, 160] width 523 height 44
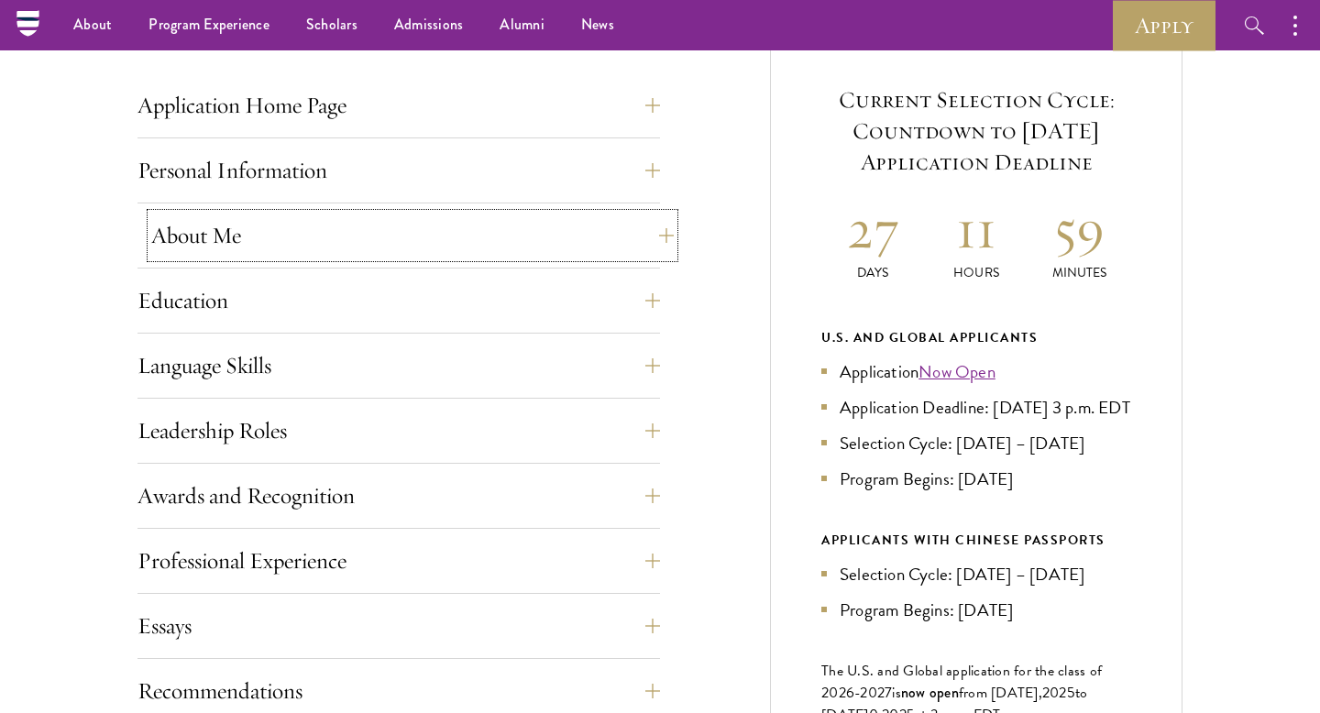
scroll to position [708, 0]
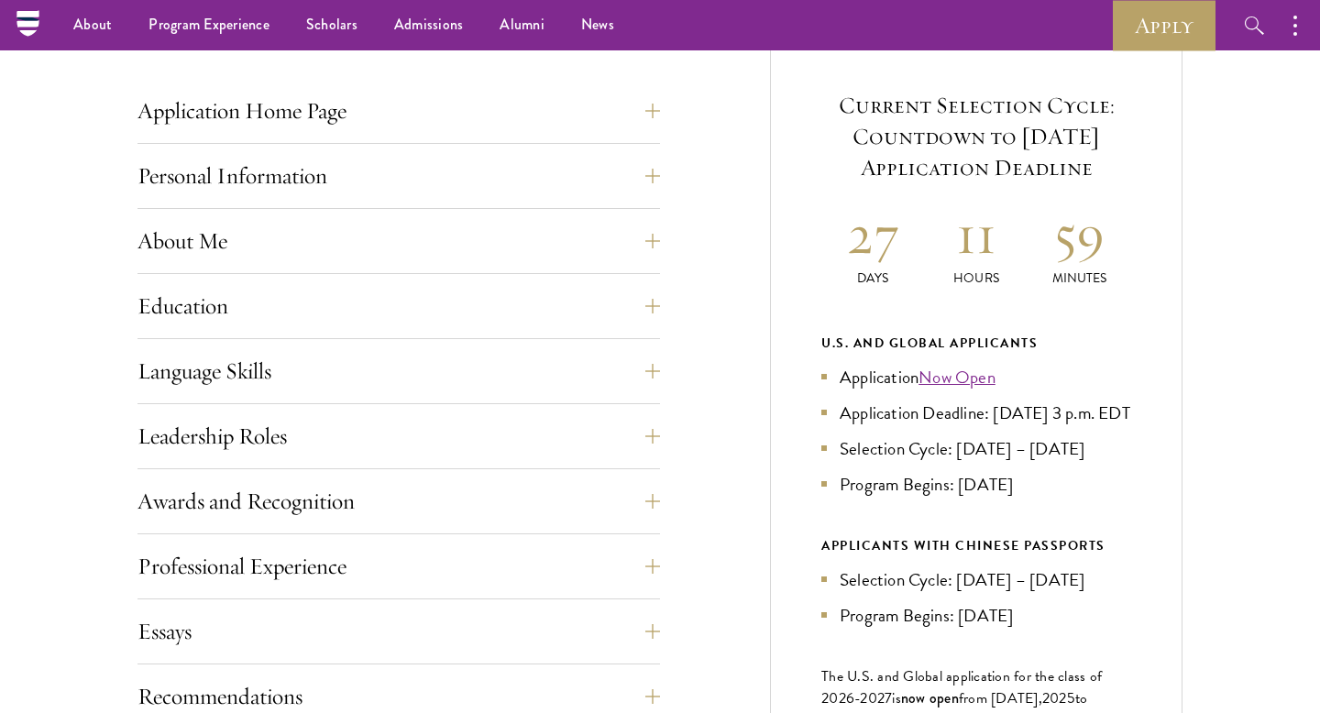
click at [661, 168] on div "Application Home Page The online application form must be completed in English.…" at bounding box center [660, 577] width 1045 height 1087
click at [631, 177] on button "Personal Information" at bounding box center [412, 176] width 523 height 44
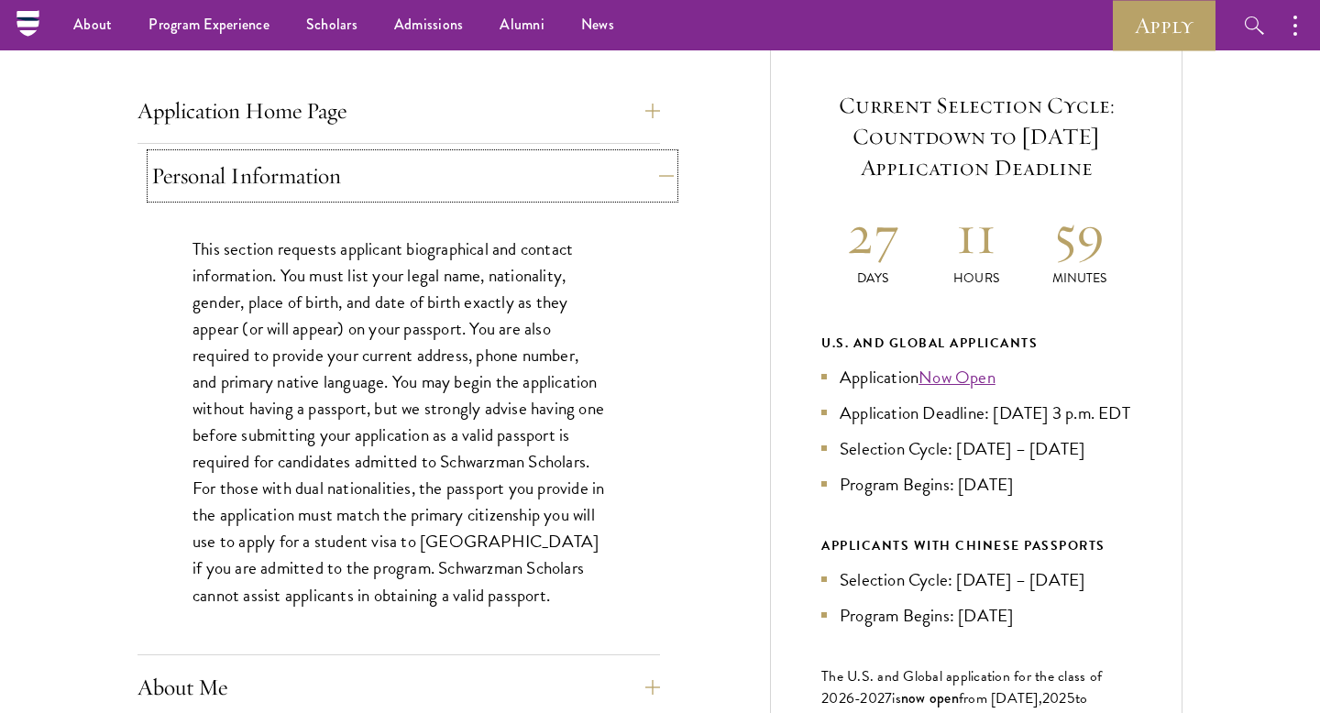
click at [652, 178] on button "Personal Information" at bounding box center [412, 176] width 523 height 44
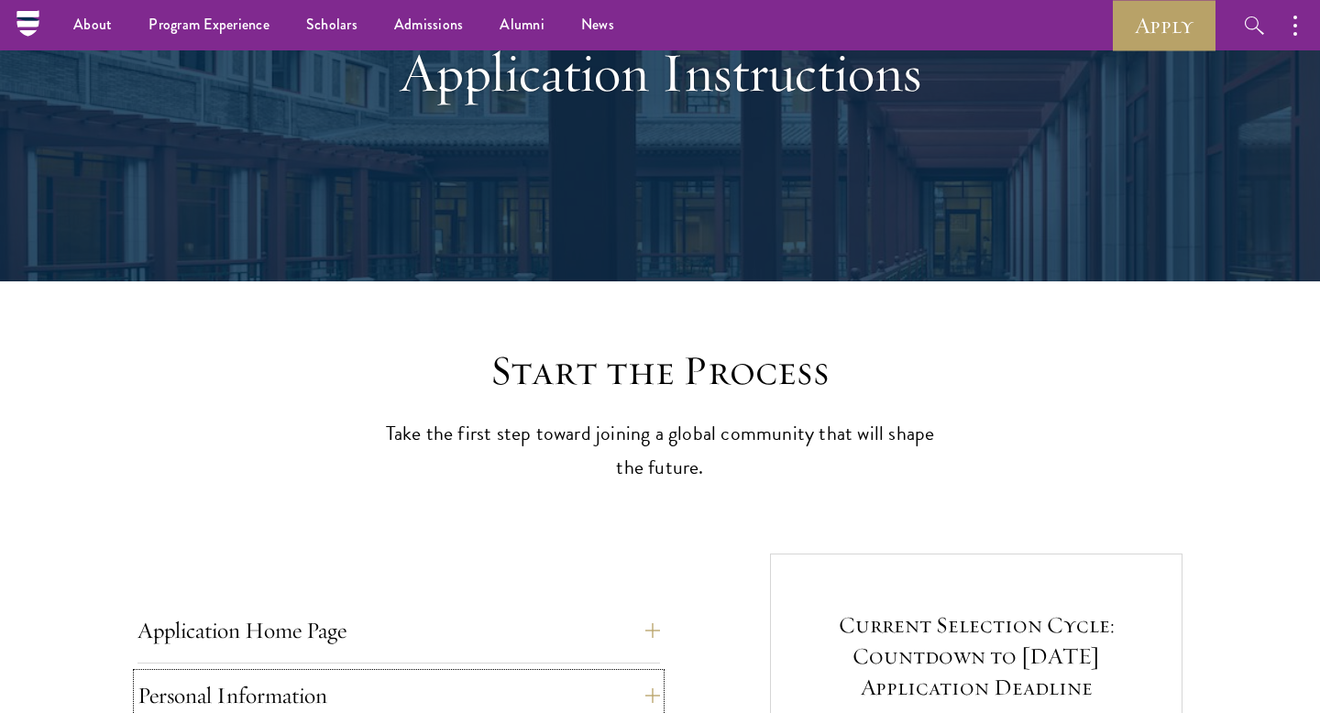
scroll to position [0, 0]
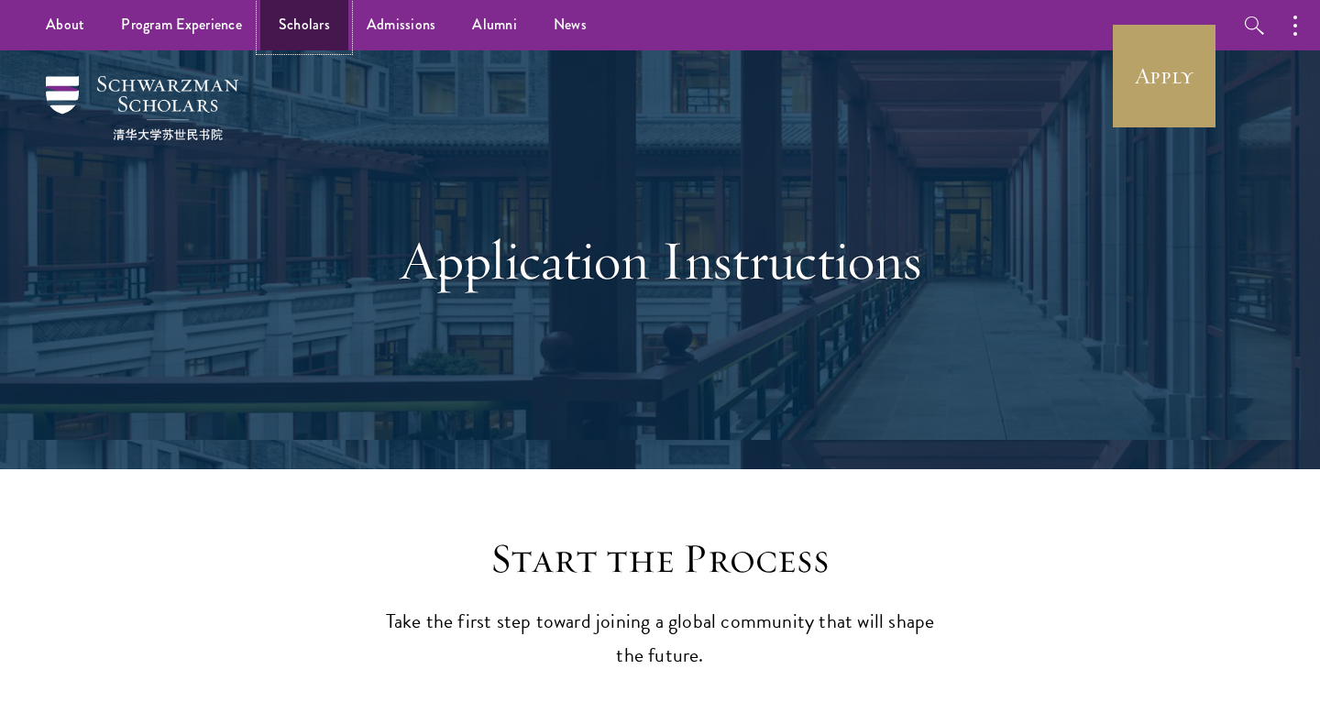
click at [309, 20] on link "Scholars" at bounding box center [304, 25] width 88 height 50
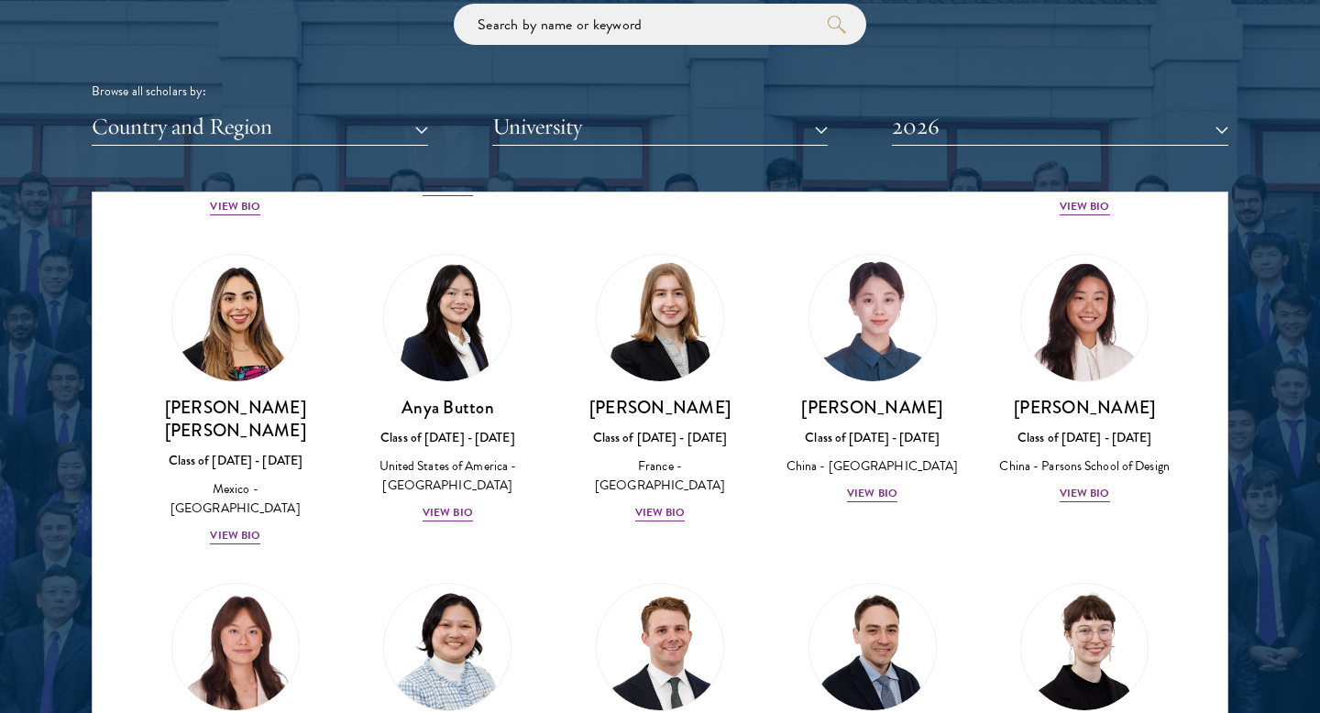
scroll to position [1416, 0]
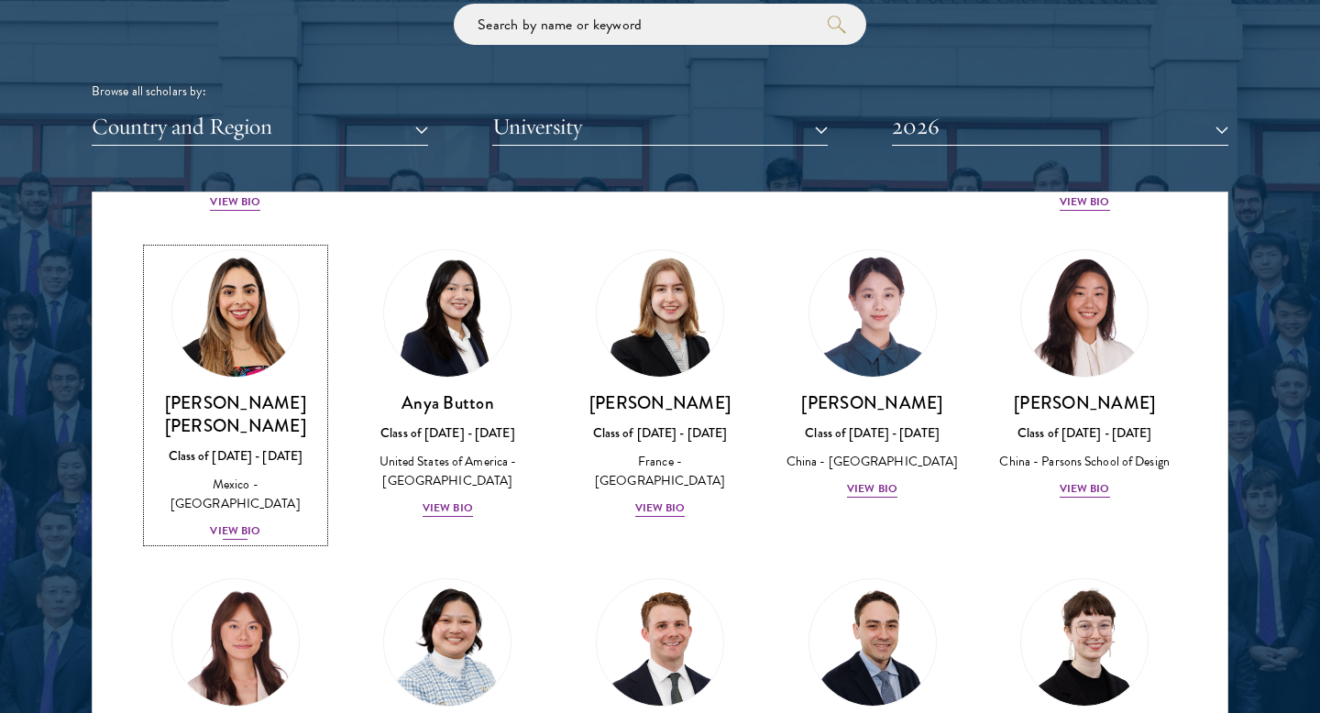
click at [237, 523] on div "View Bio" at bounding box center [235, 531] width 50 height 17
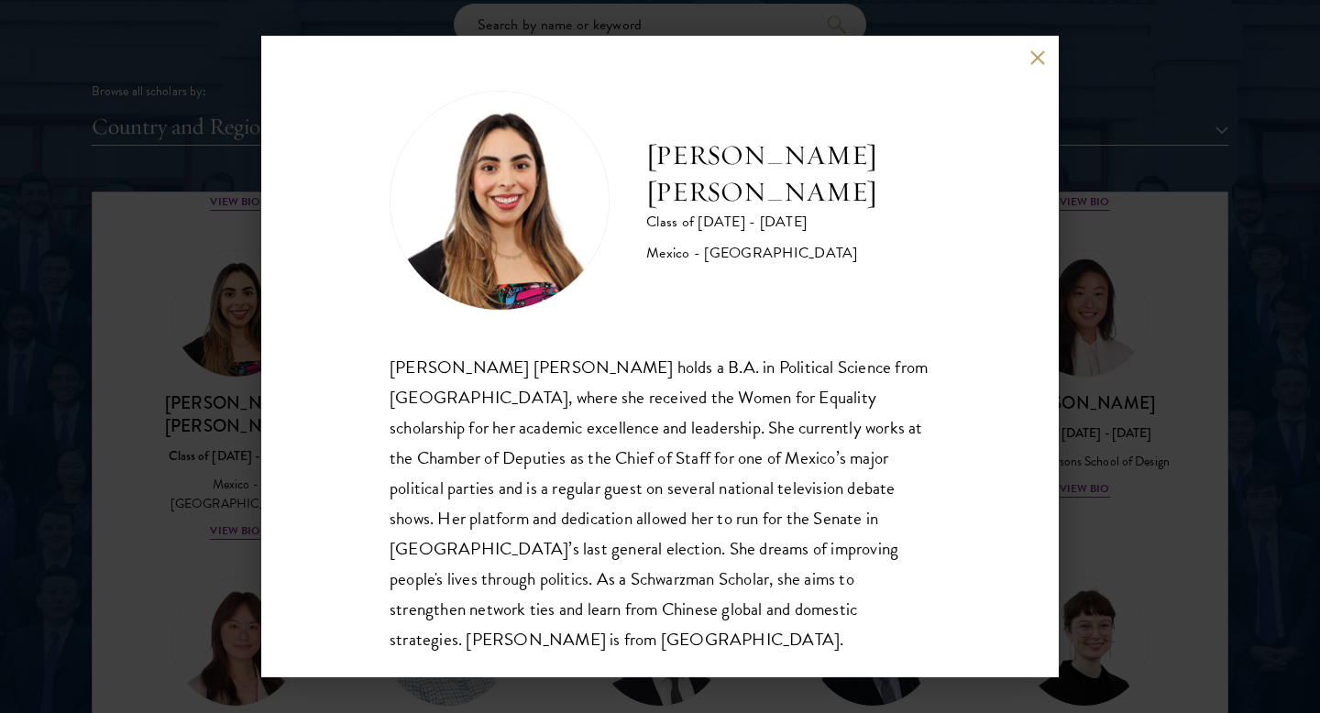
scroll to position [32, 0]
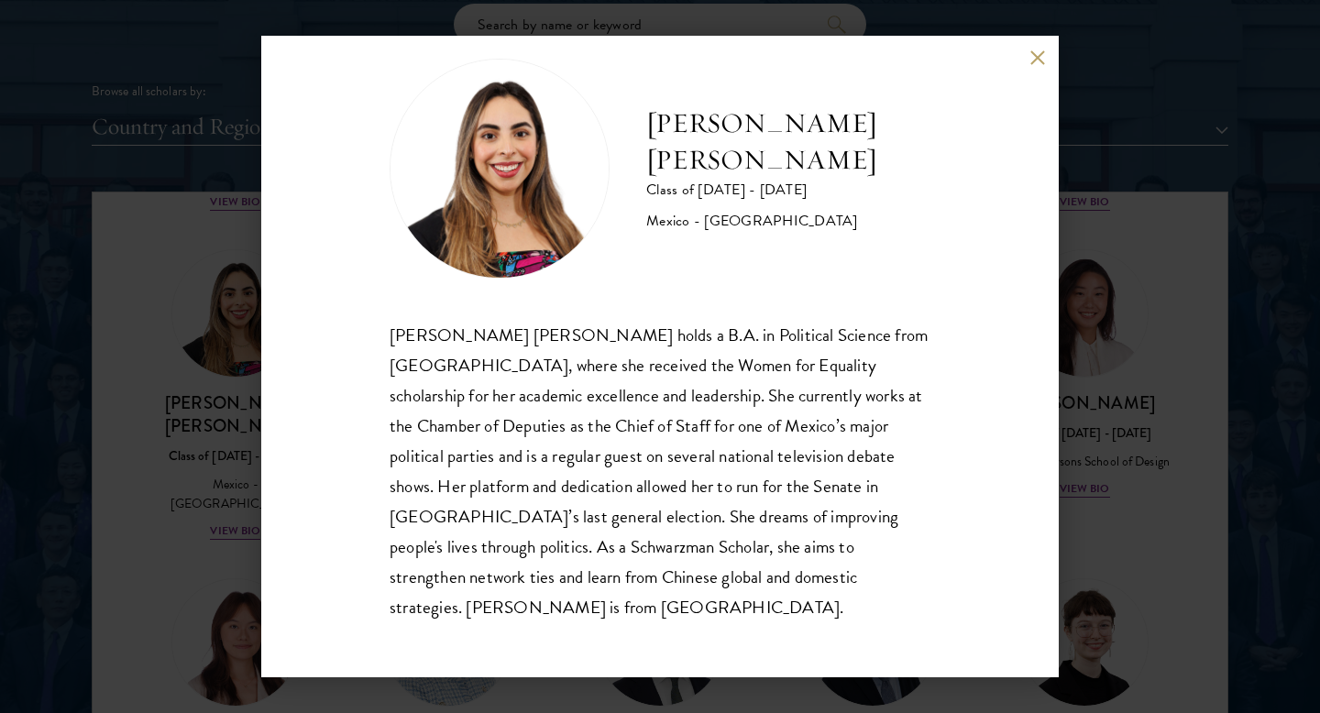
click at [1027, 64] on div "Natalie Bravo Ortiz Class of 2025 - 2026 Mexico - Instituto Tecnológico Autónom…" at bounding box center [660, 357] width 798 height 642
click at [1033, 52] on button at bounding box center [1038, 58] width 16 height 16
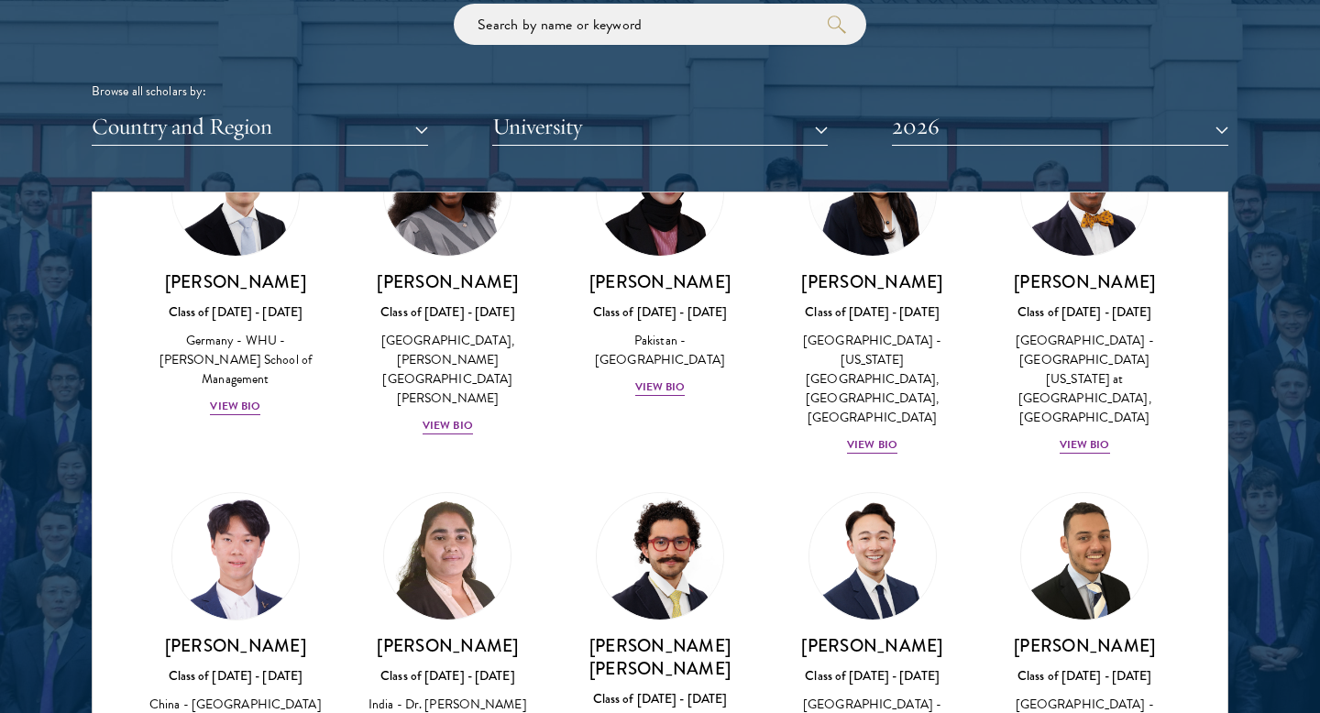
scroll to position [3677, 0]
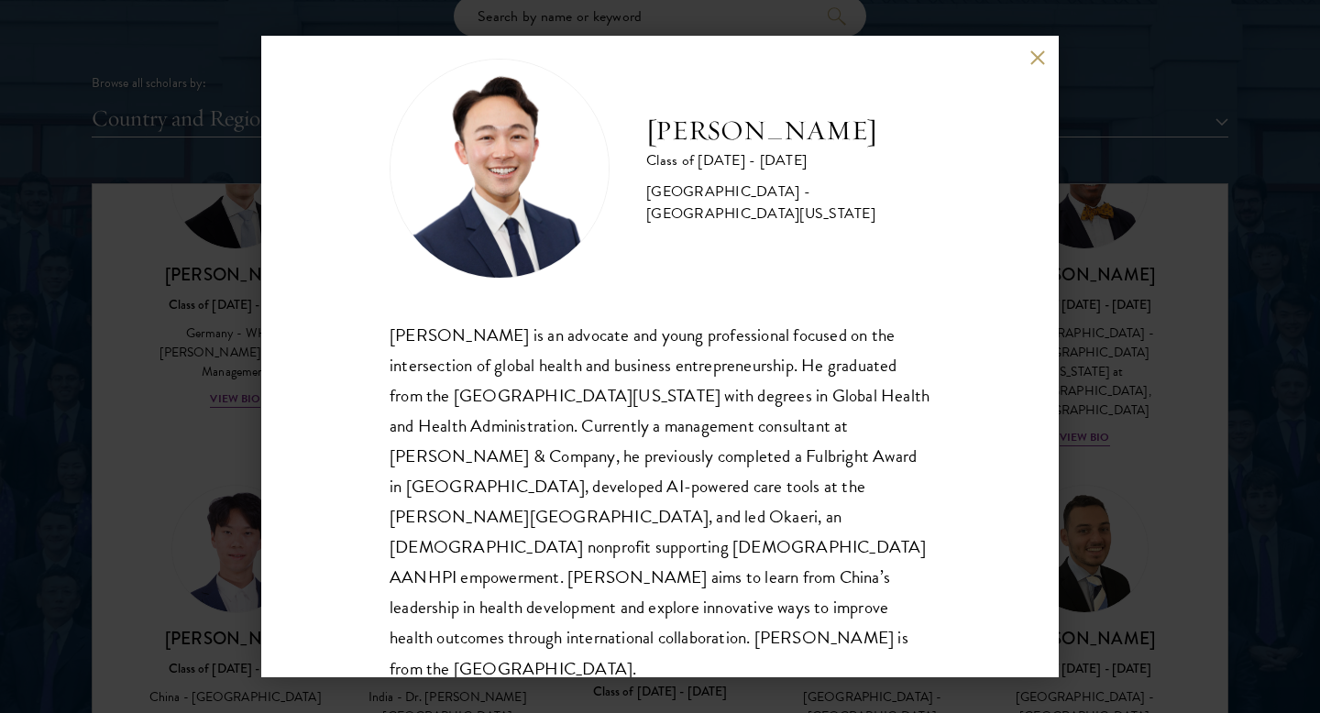
scroll to position [2253, 0]
click at [1030, 50] on button at bounding box center [1038, 58] width 16 height 16
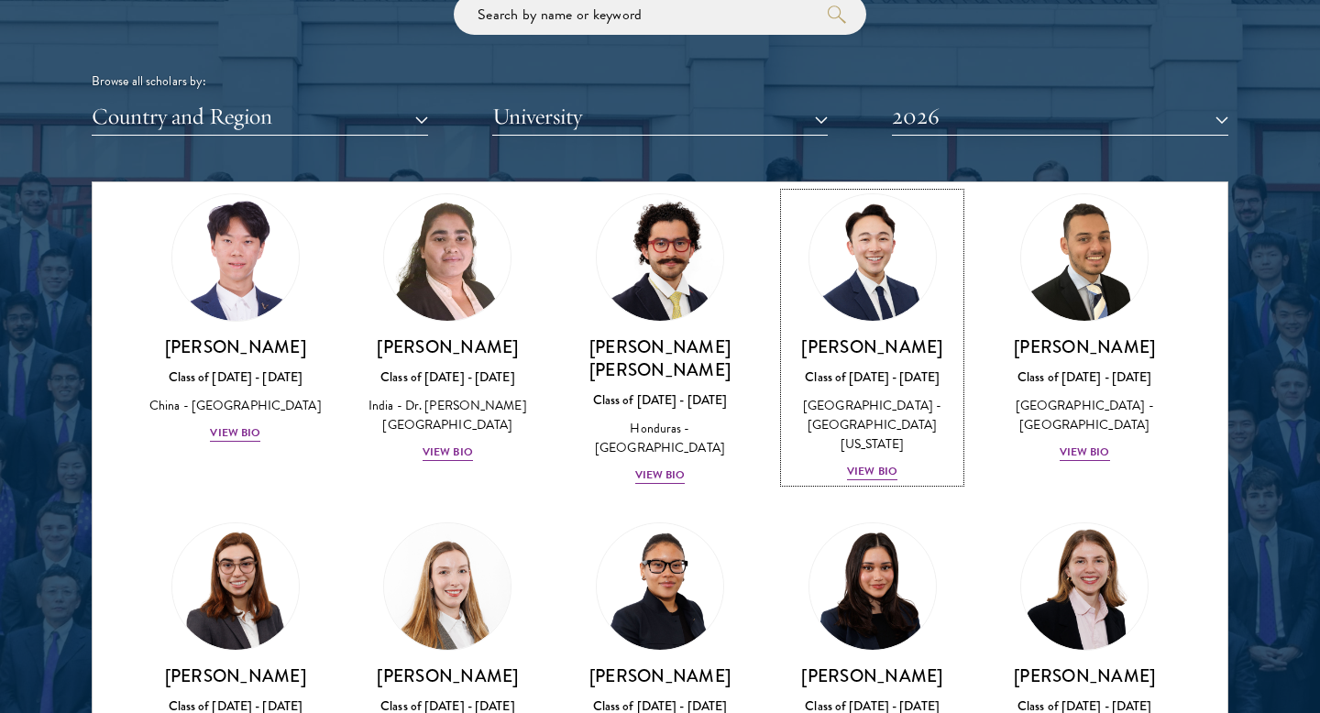
scroll to position [3973, 0]
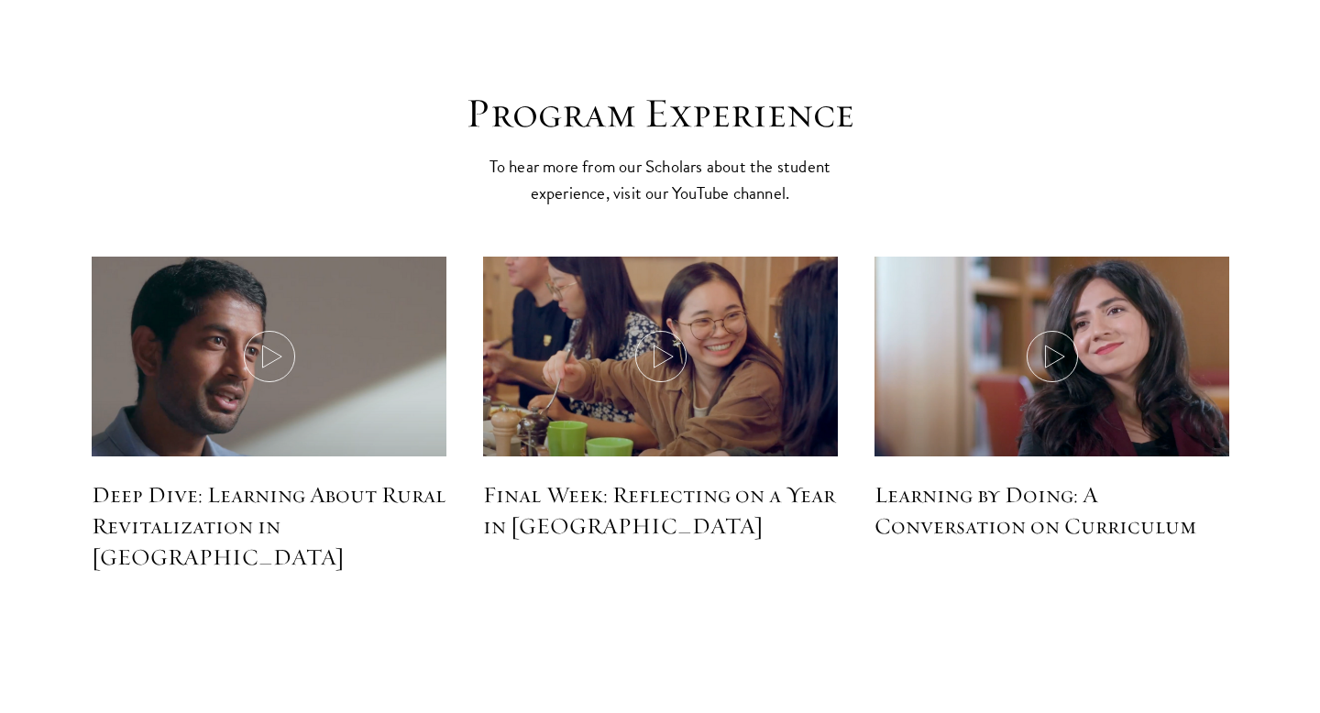
scroll to position [8033, 0]
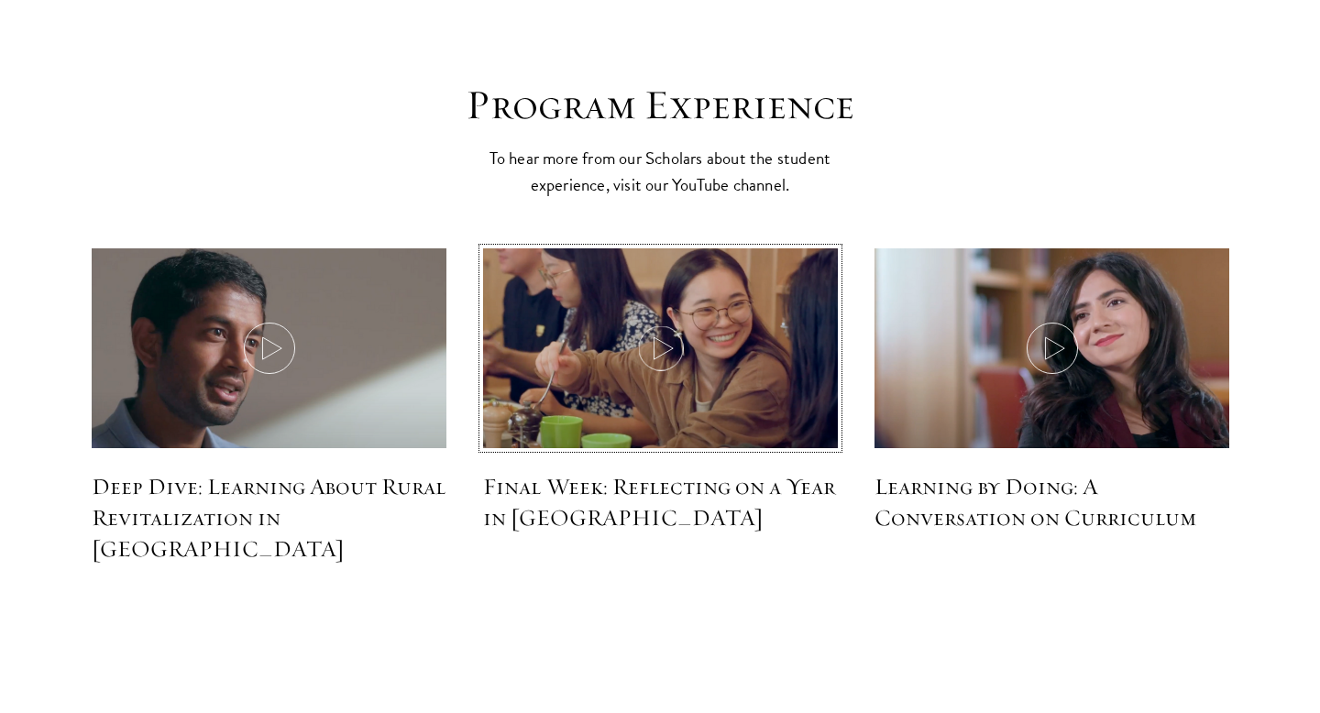
click at [660, 323] on icon at bounding box center [660, 348] width 51 height 51
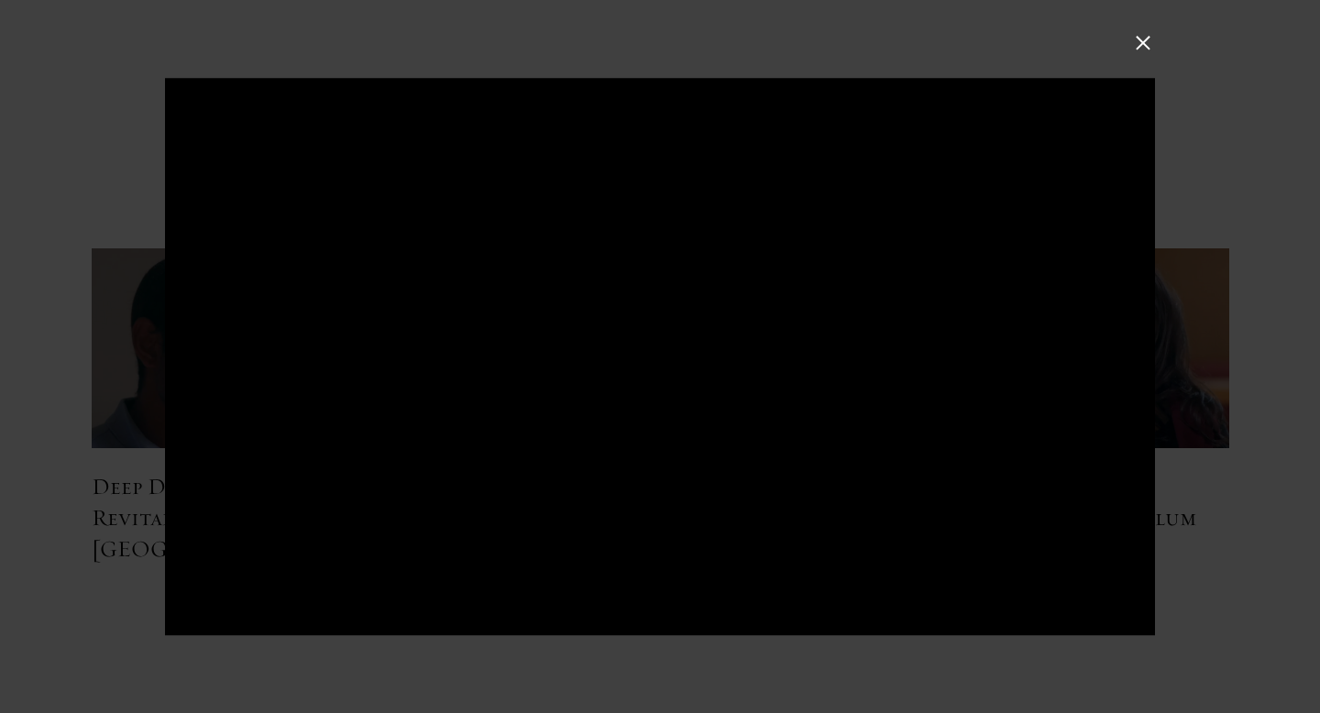
click at [1138, 46] on button at bounding box center [1144, 43] width 24 height 24
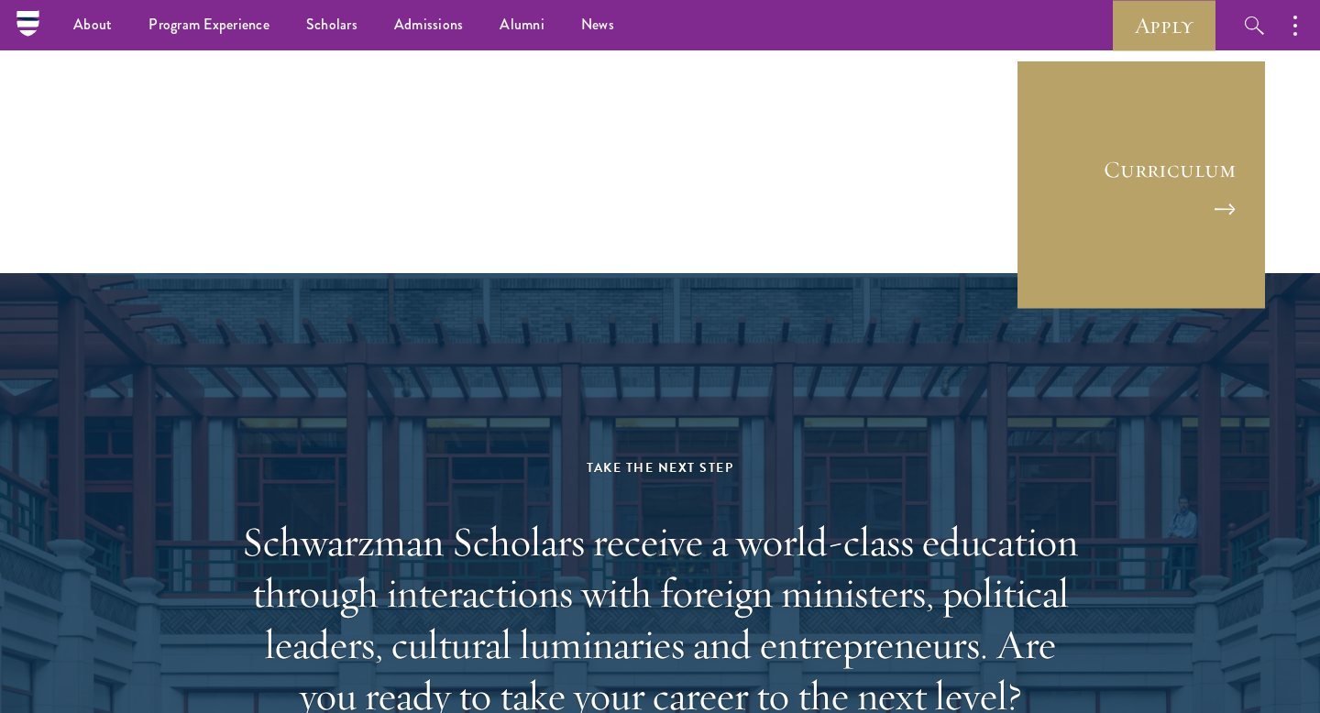
scroll to position [8884, 0]
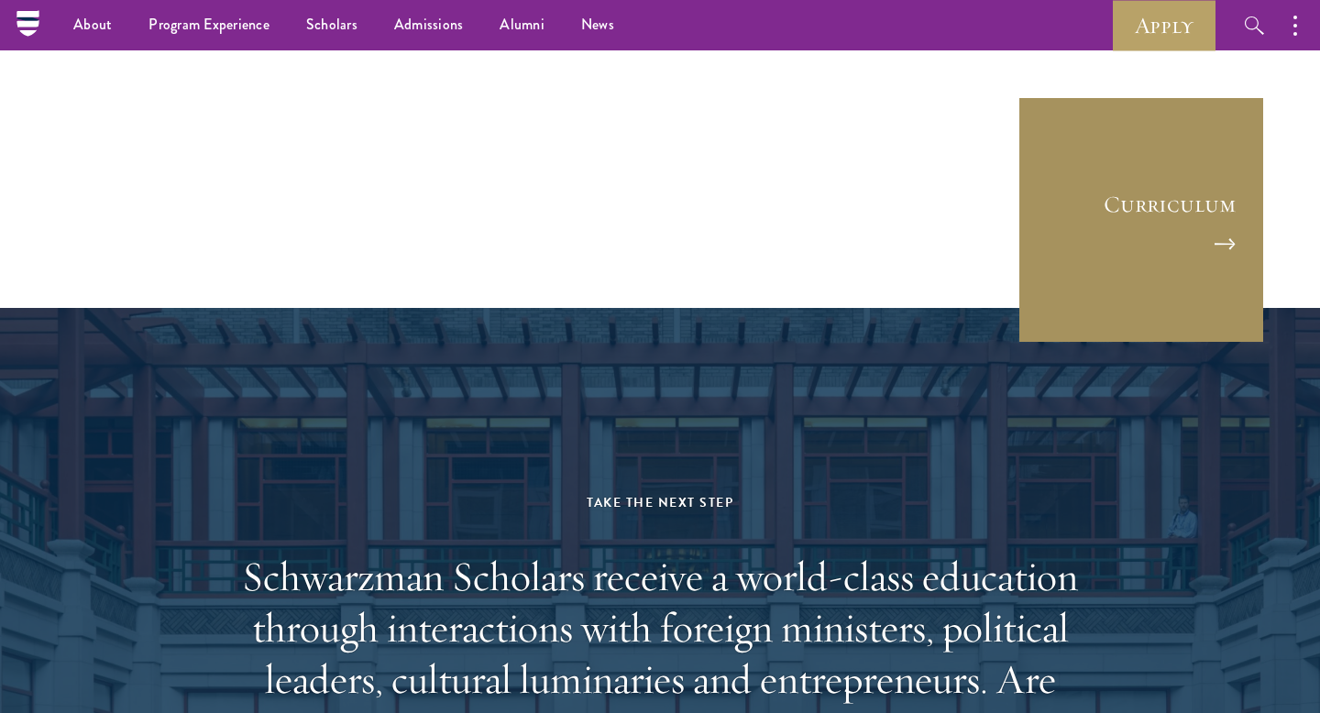
click at [1189, 162] on link "Curriculum" at bounding box center [1142, 220] width 248 height 248
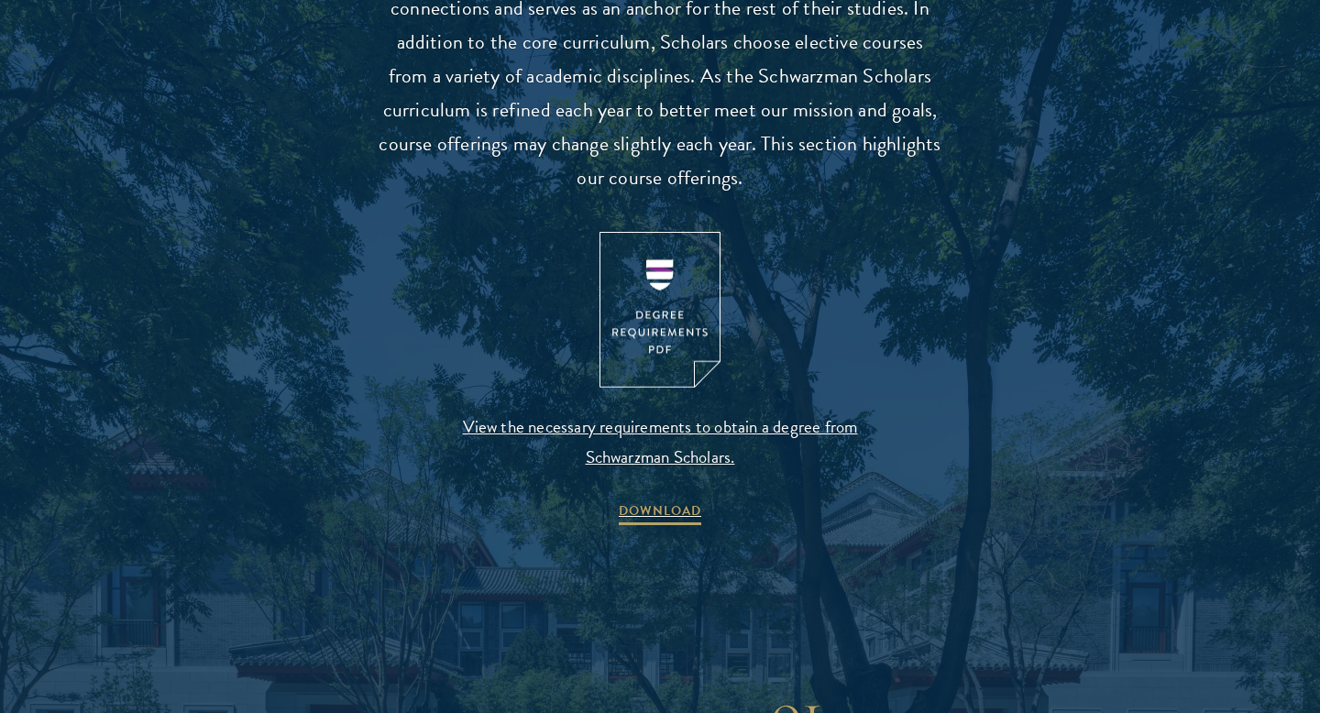
scroll to position [1859, 0]
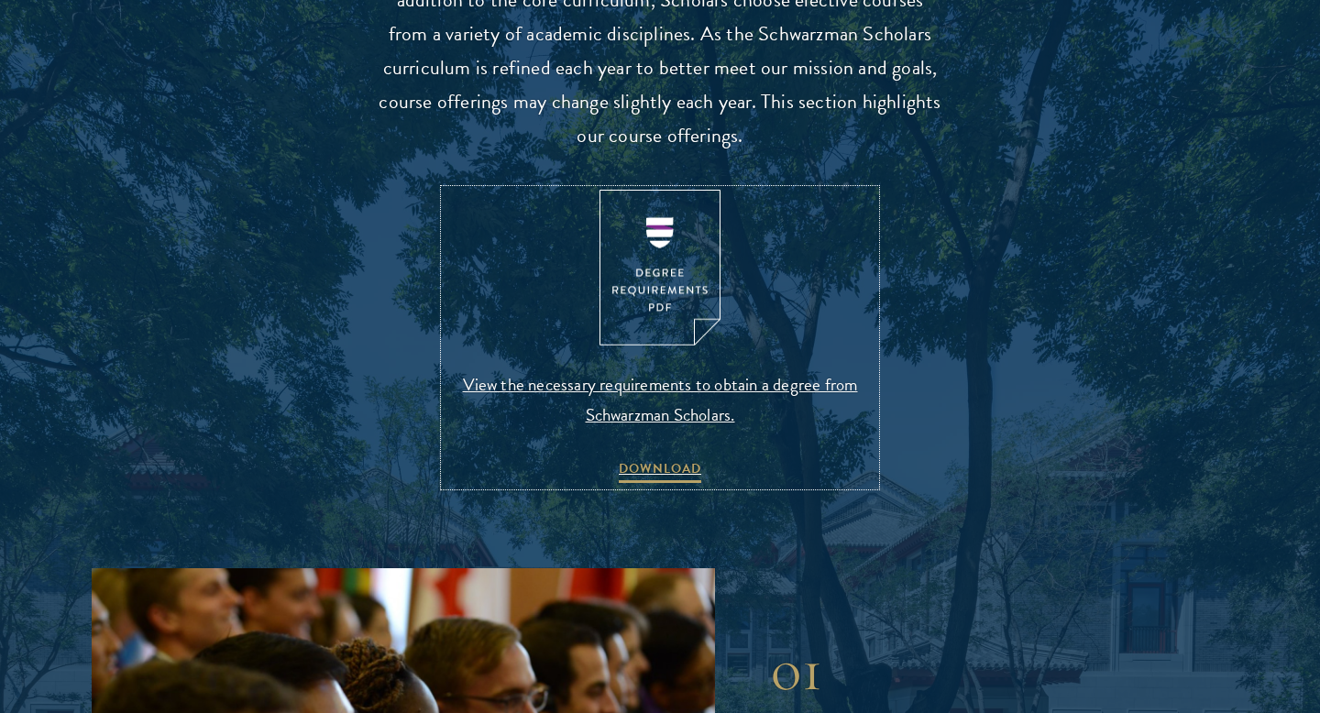
click at [653, 283] on img at bounding box center [660, 268] width 121 height 157
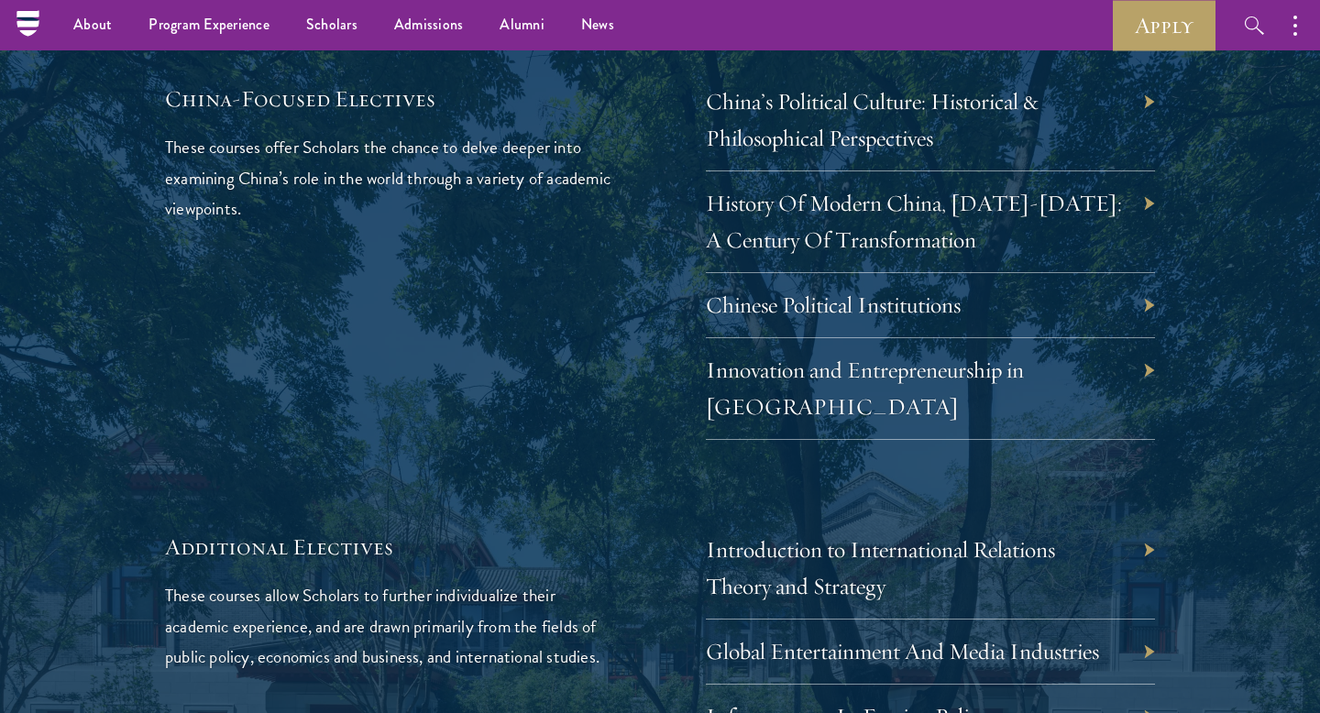
scroll to position [5425, 0]
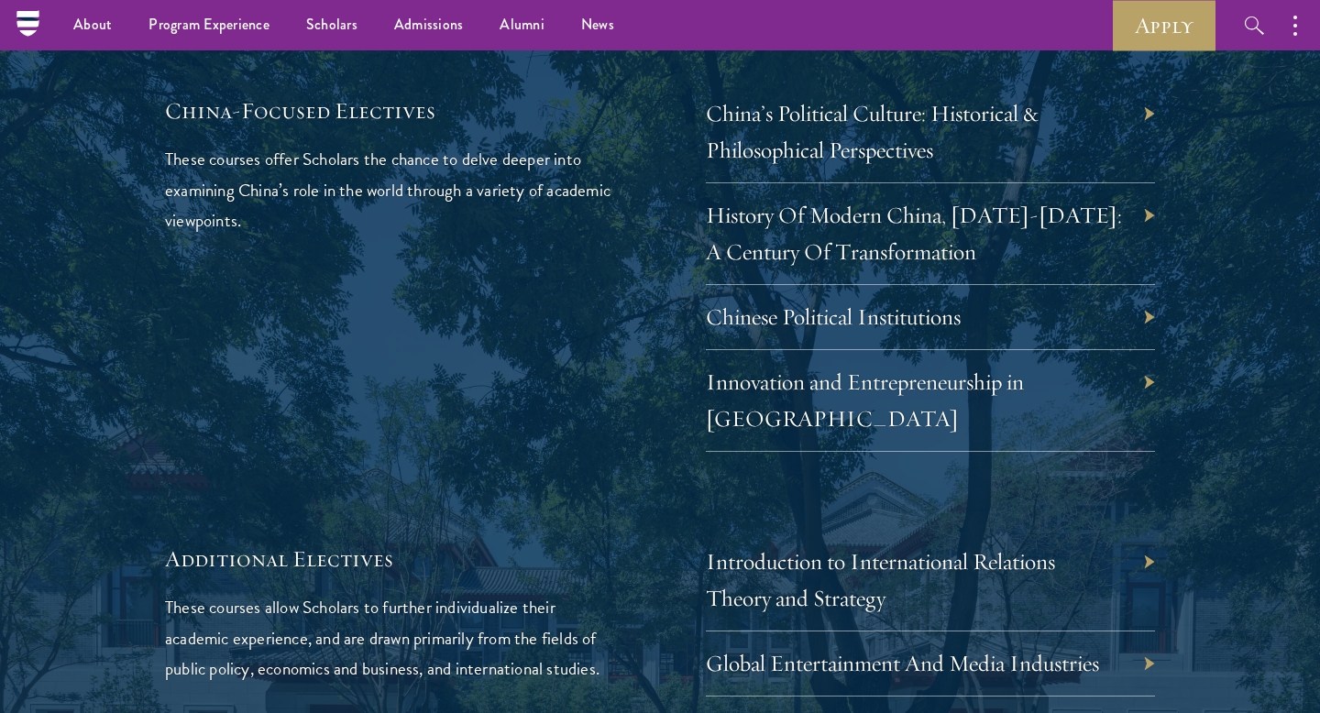
click at [1149, 350] on div "Innovation and Entrepreneurship in [GEOGRAPHIC_DATA]" at bounding box center [930, 401] width 449 height 102
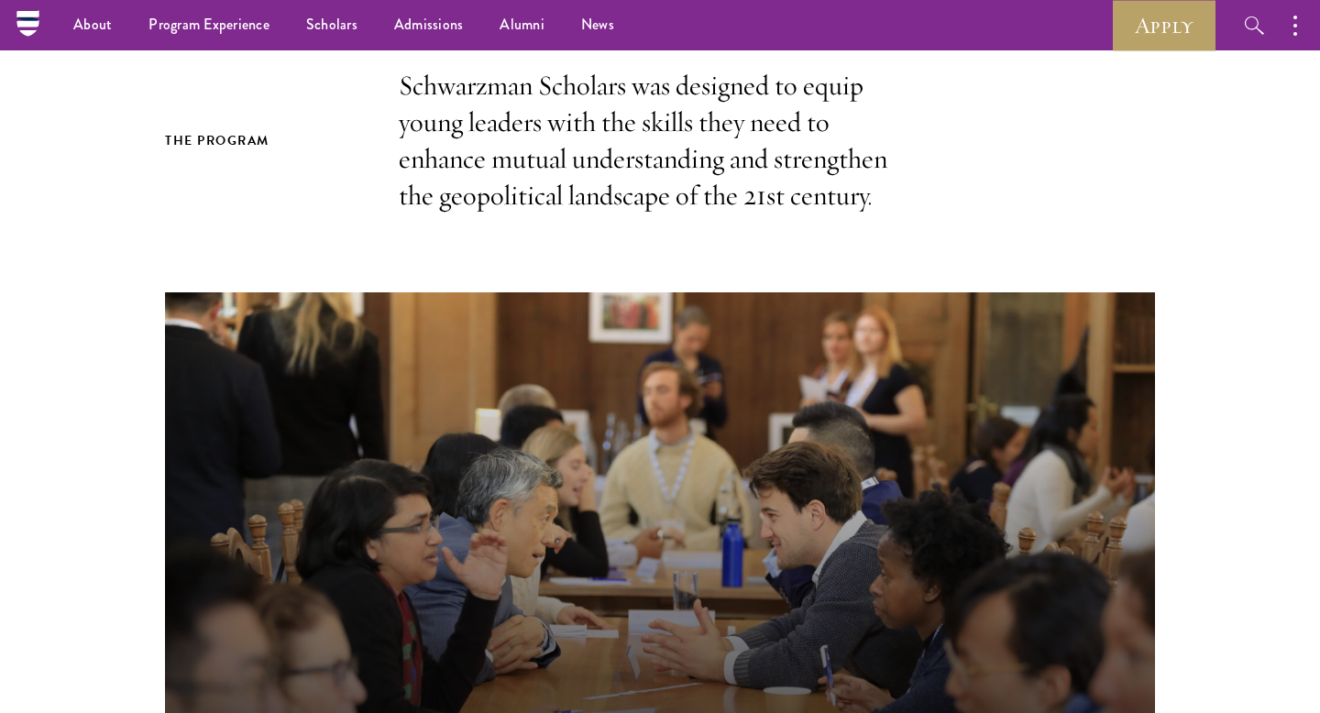
scroll to position [0, 0]
